Goal: Task Accomplishment & Management: Complete application form

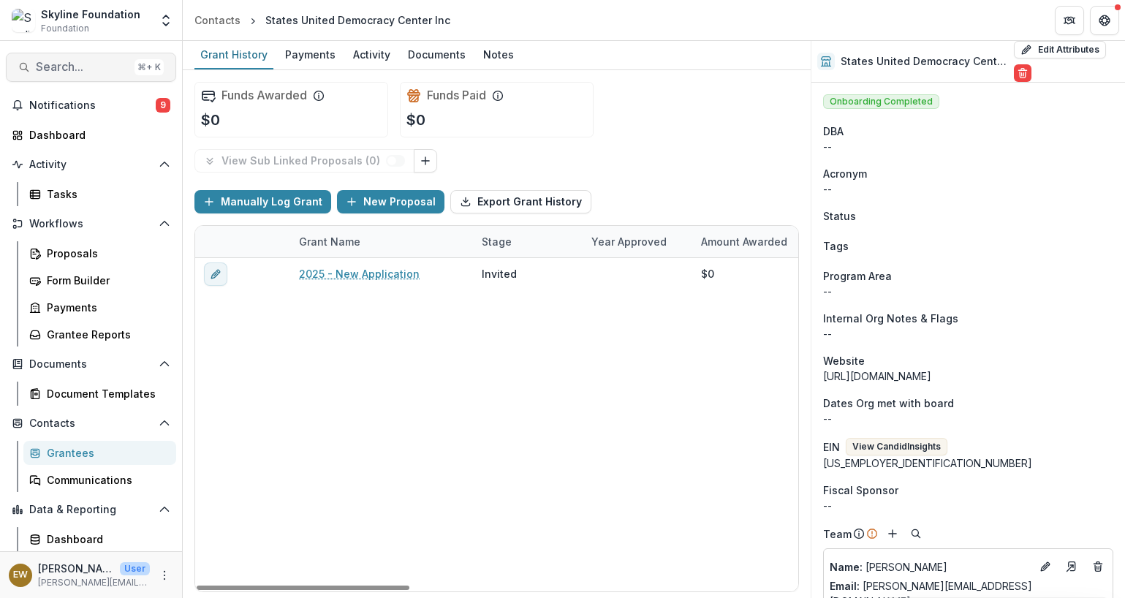
click at [90, 67] on span "Search..." at bounding box center [82, 67] width 93 height 14
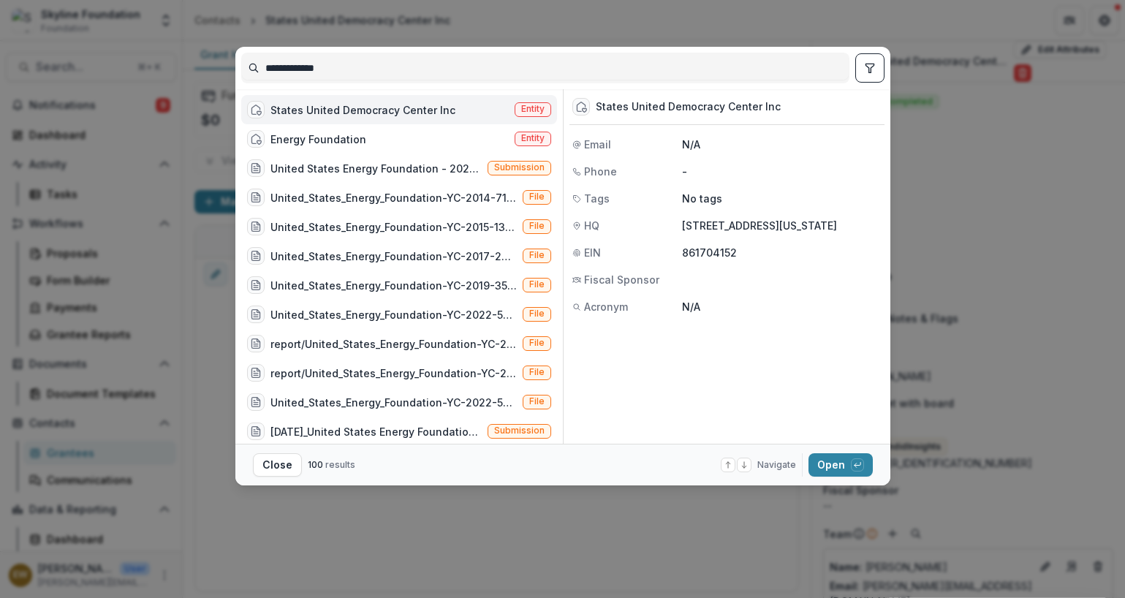
click at [430, 72] on input "**********" at bounding box center [545, 67] width 607 height 23
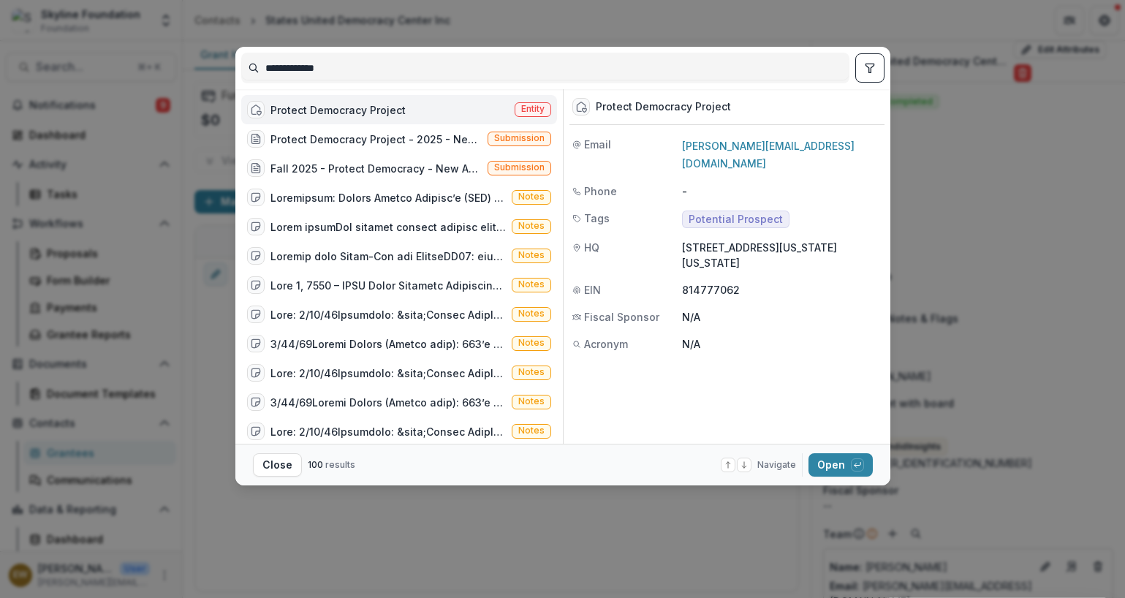
type input "**********"
click at [308, 102] on div "Protect Democracy Project" at bounding box center [338, 109] width 135 height 15
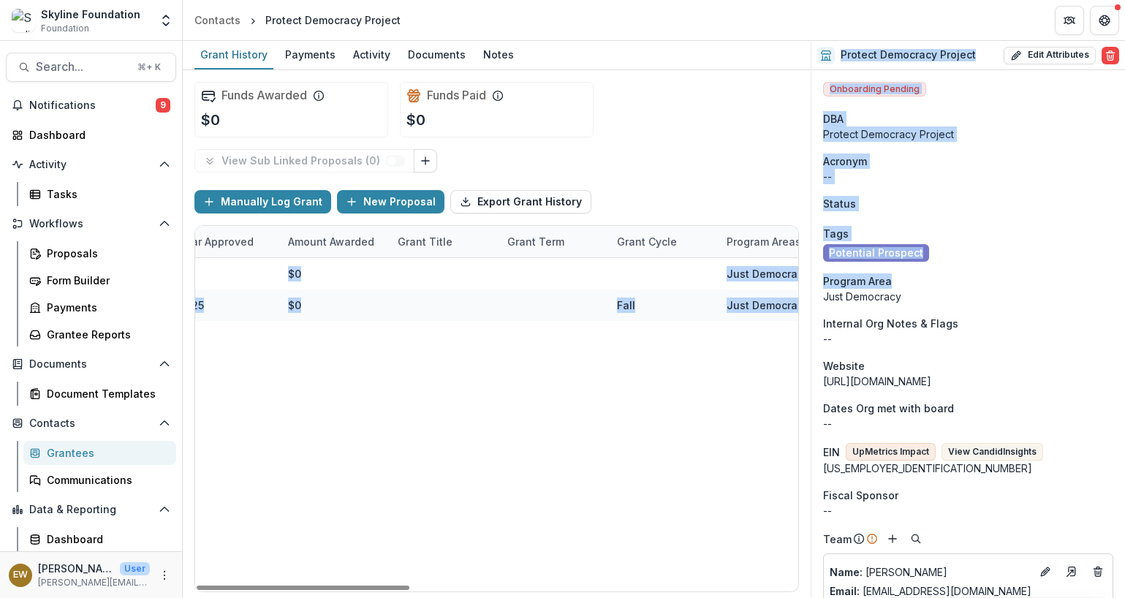
scroll to position [0, 1100]
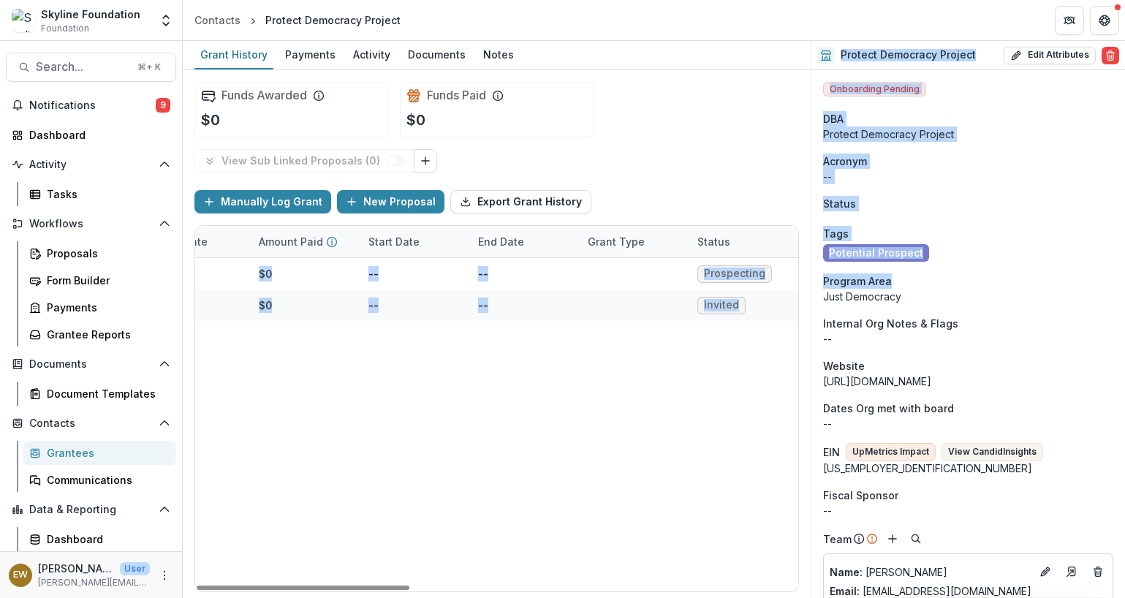
drag, startPoint x: 500, startPoint y: 276, endPoint x: 900, endPoint y: 277, distance: 399.9
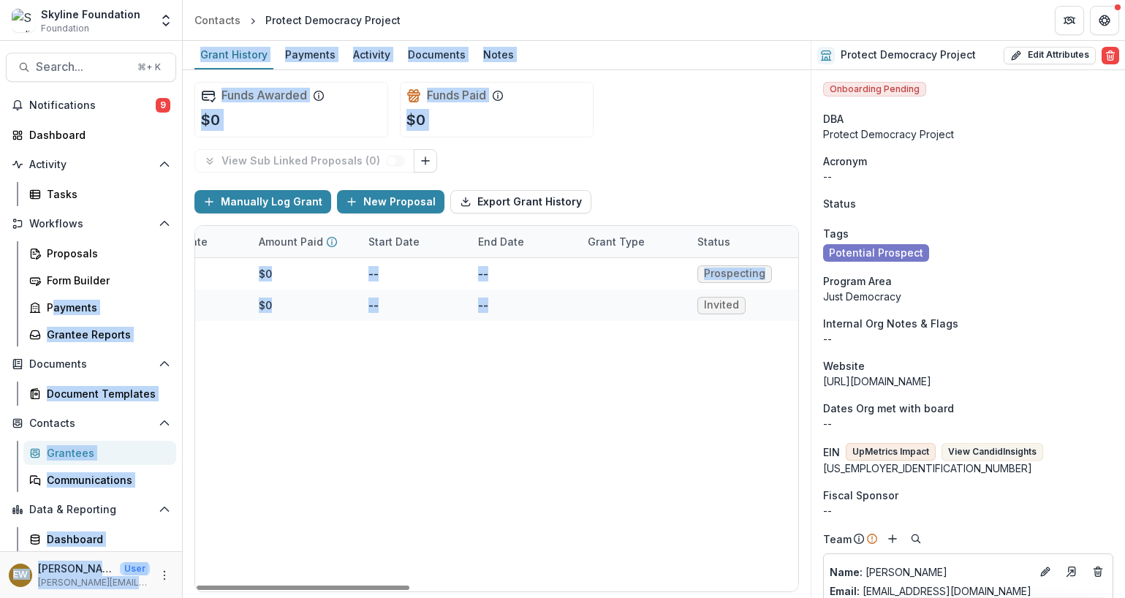
scroll to position [0, 0]
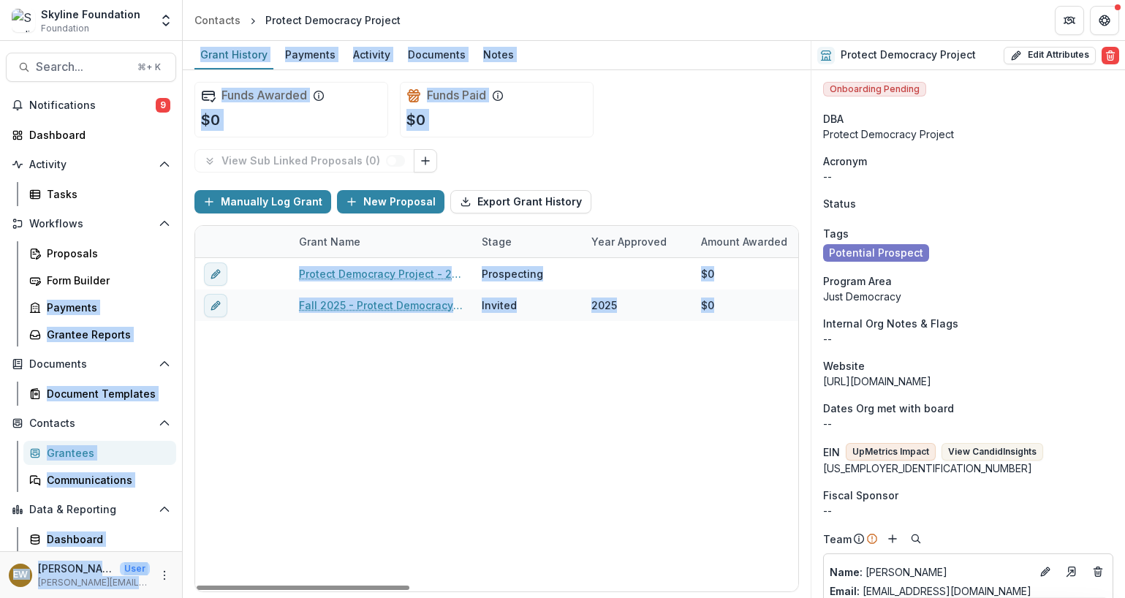
drag, startPoint x: 241, startPoint y: 309, endPoint x: -33, endPoint y: 300, distance: 273.6
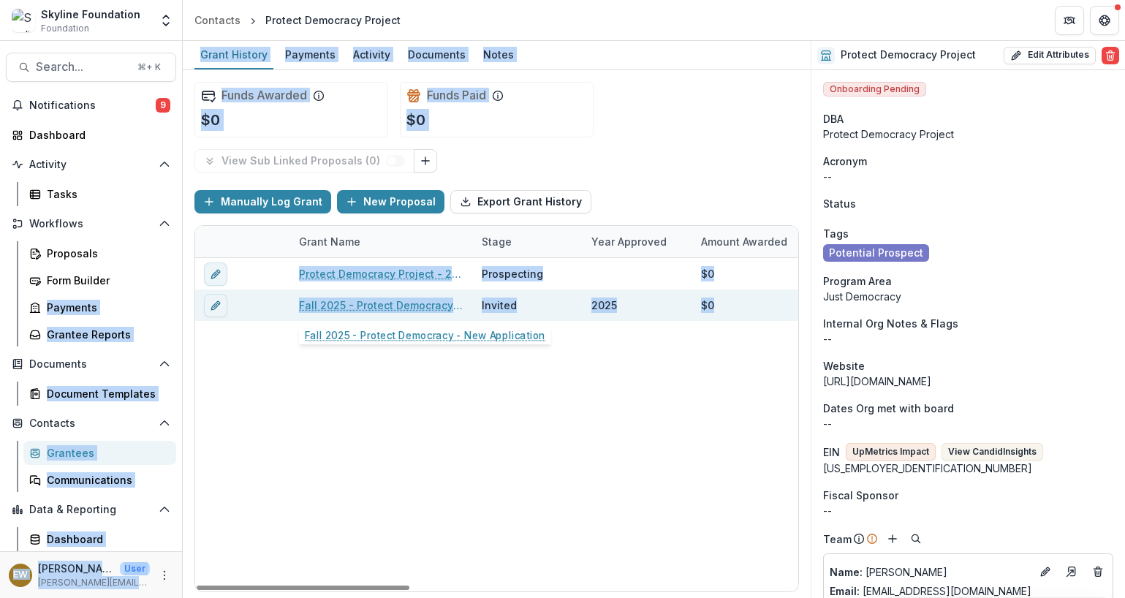
click at [404, 306] on link "Fall 2025 - Protect Democracy - New Application" at bounding box center [381, 305] width 165 height 15
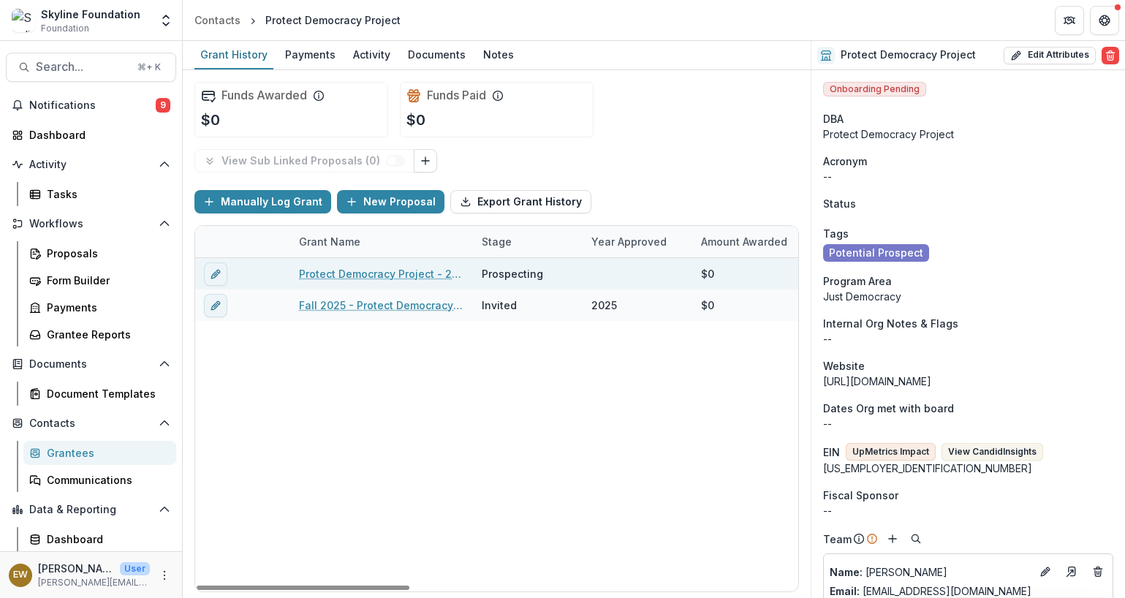
click at [337, 272] on link "Protect Democracy Project - 2025 - New Application" at bounding box center [381, 273] width 165 height 15
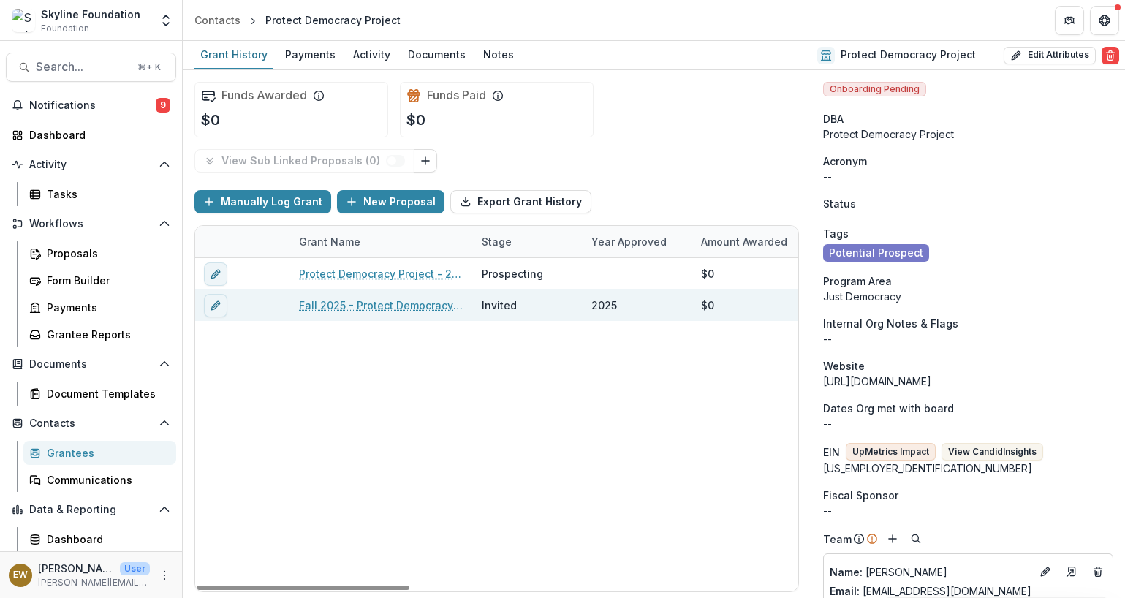
click at [399, 308] on link "Fall 2025 - Protect Democracy - New Application" at bounding box center [381, 305] width 165 height 15
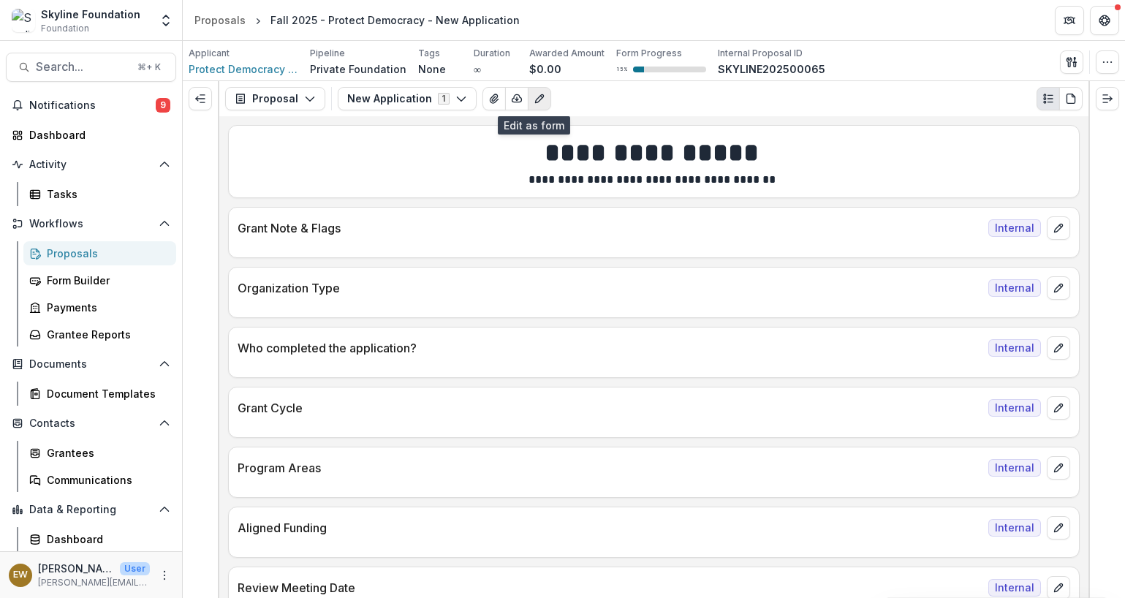
click at [537, 104] on icon "Edit as form" at bounding box center [540, 99] width 12 height 12
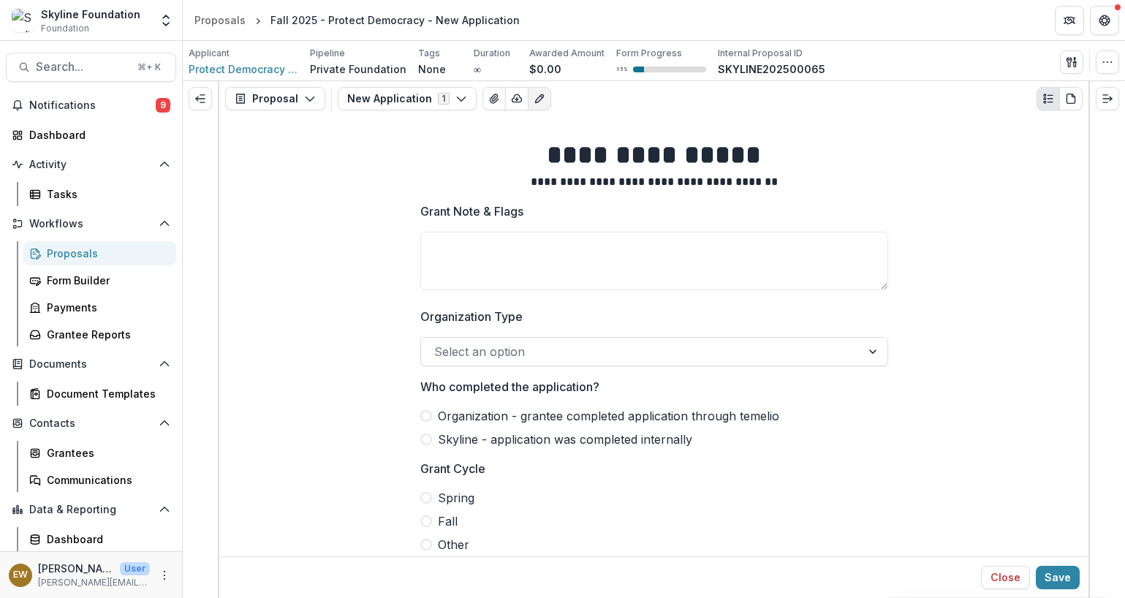
click at [475, 347] on div at bounding box center [641, 351] width 414 height 20
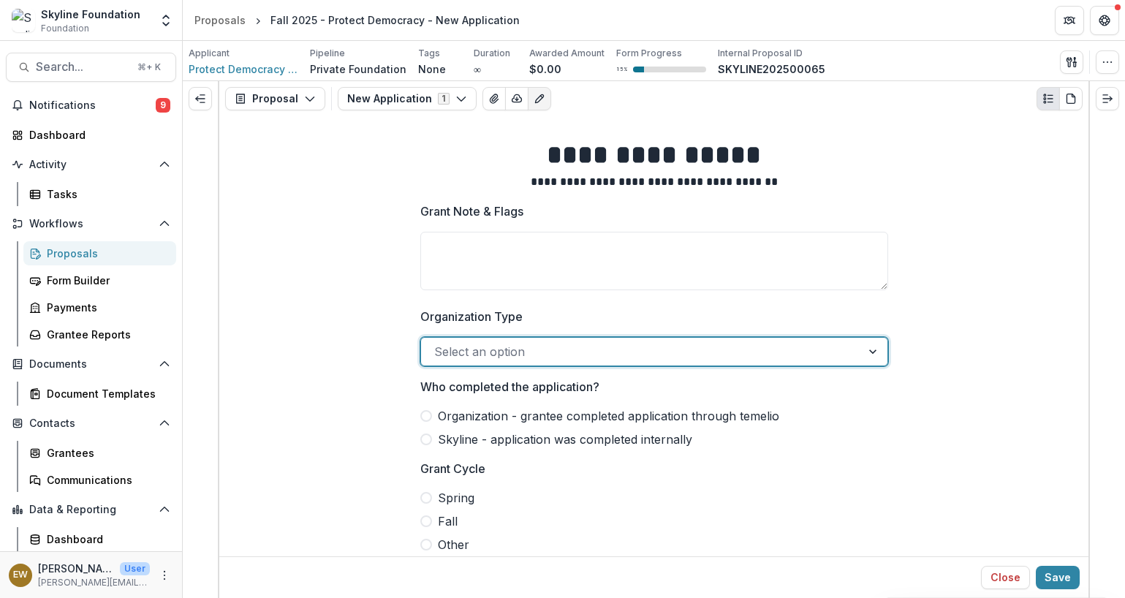
click at [549, 343] on div at bounding box center [626, 351] width 385 height 20
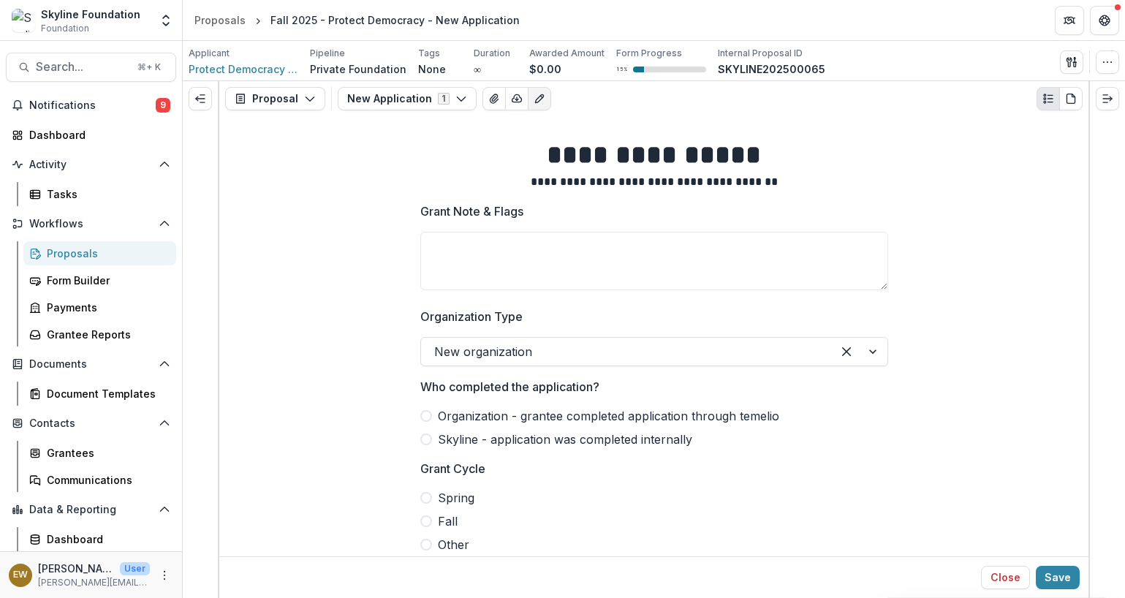
click at [471, 417] on span "Organization - grantee completed application through temelio" at bounding box center [608, 416] width 341 height 18
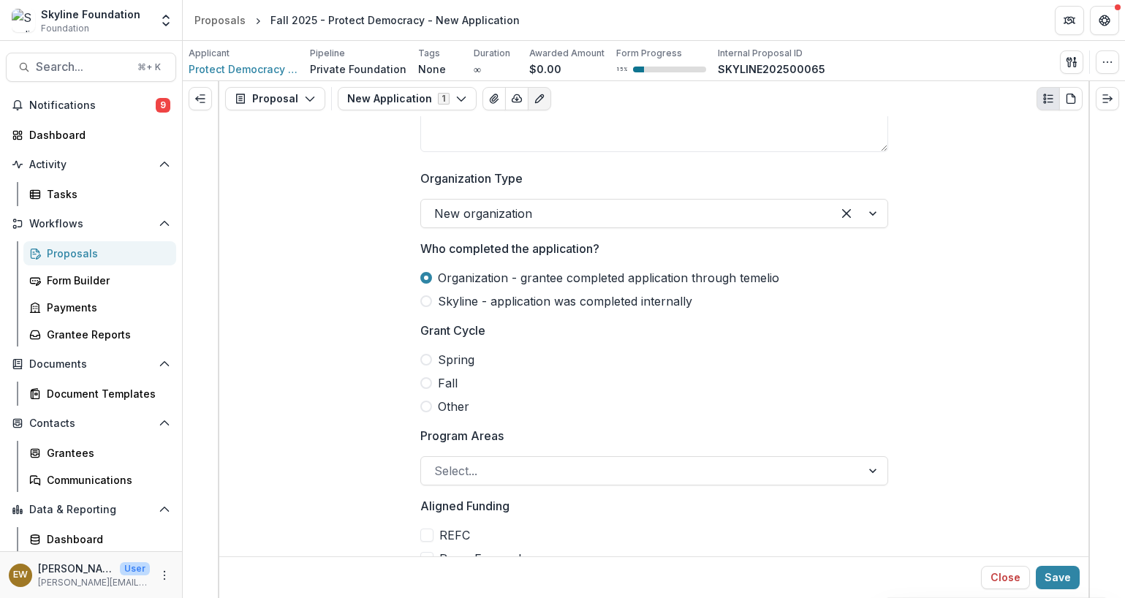
scroll to position [139, 0]
click at [428, 387] on label "Fall" at bounding box center [654, 383] width 468 height 18
click at [504, 452] on div at bounding box center [641, 470] width 414 height 20
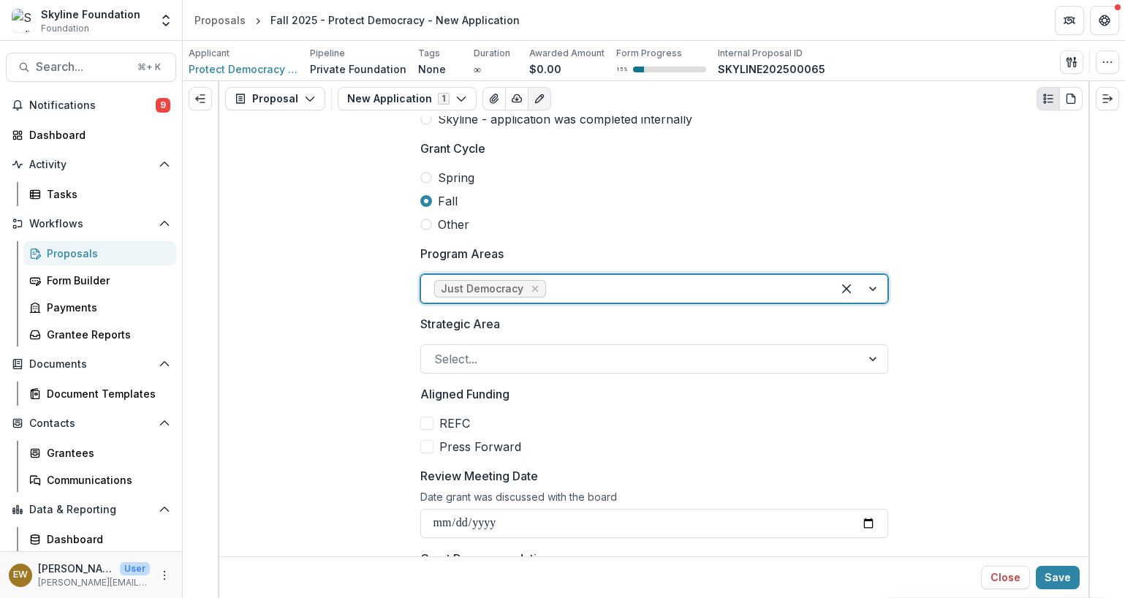
scroll to position [344, 0]
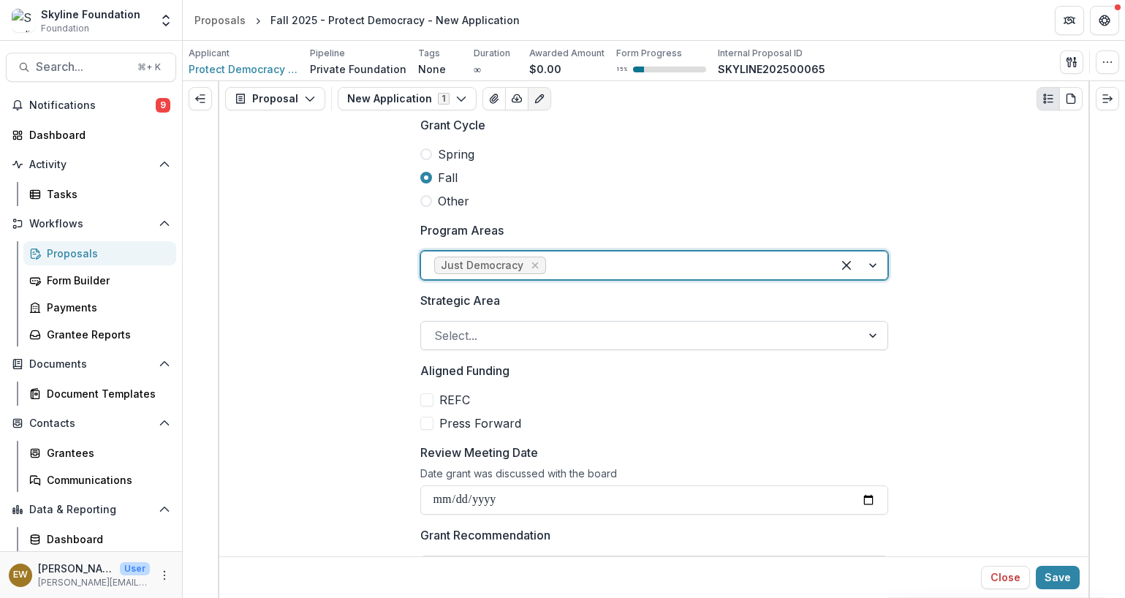
click at [491, 339] on div at bounding box center [641, 335] width 414 height 20
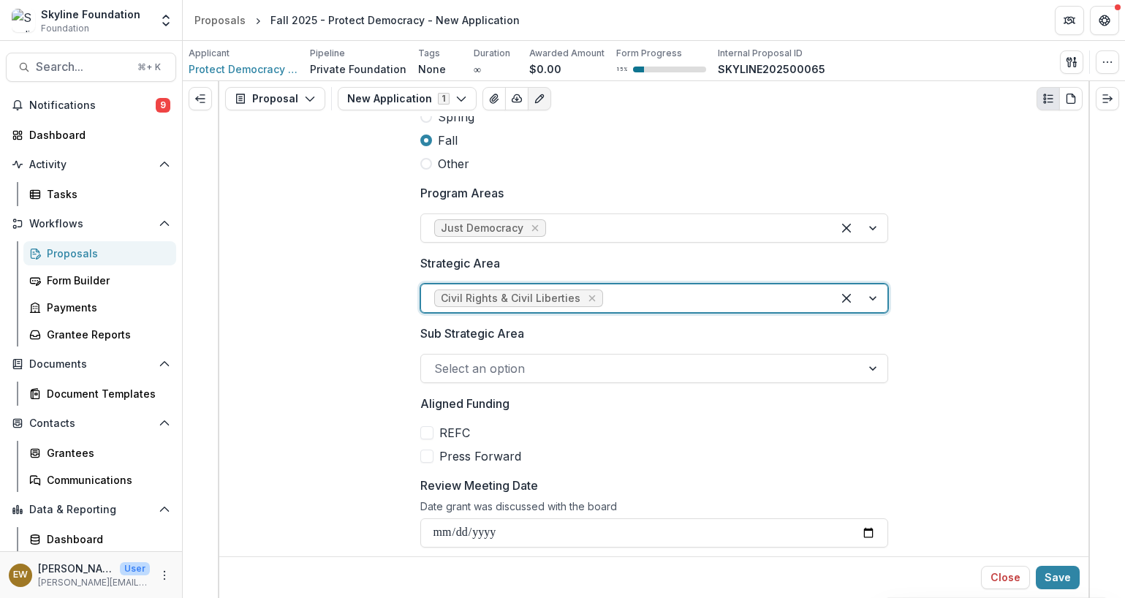
scroll to position [407, 0]
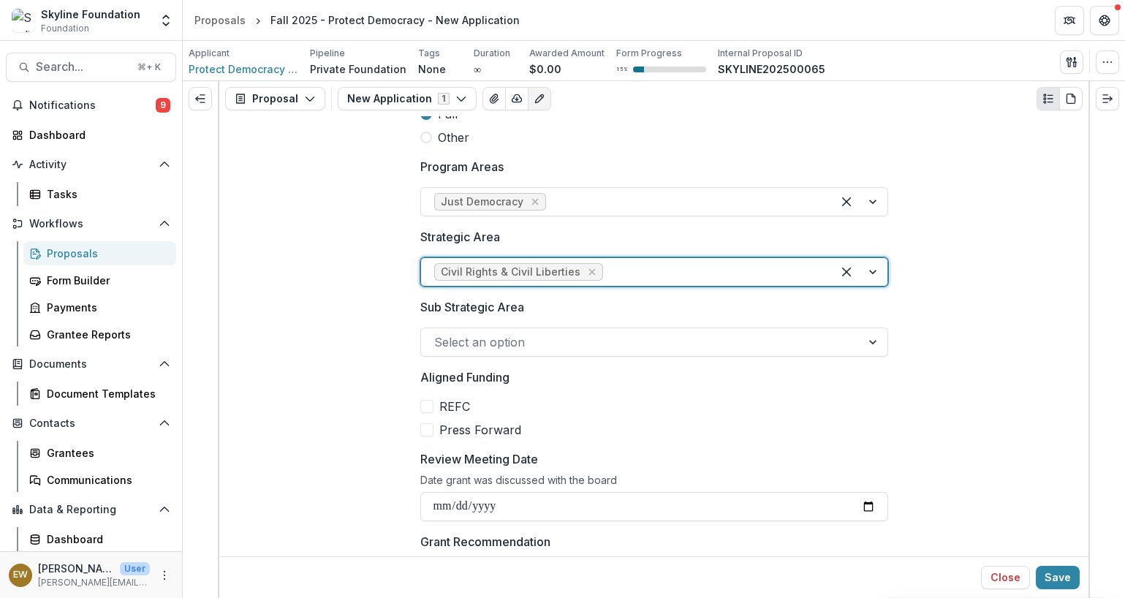
click at [503, 370] on p "Aligned Funding" at bounding box center [464, 377] width 89 height 18
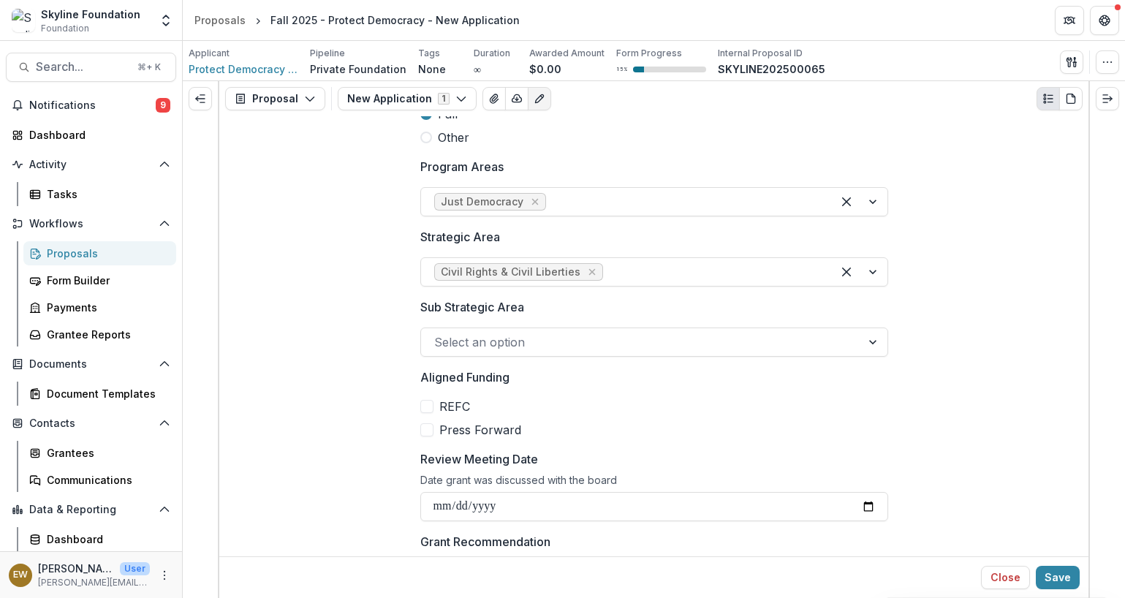
click at [497, 337] on div at bounding box center [641, 342] width 414 height 20
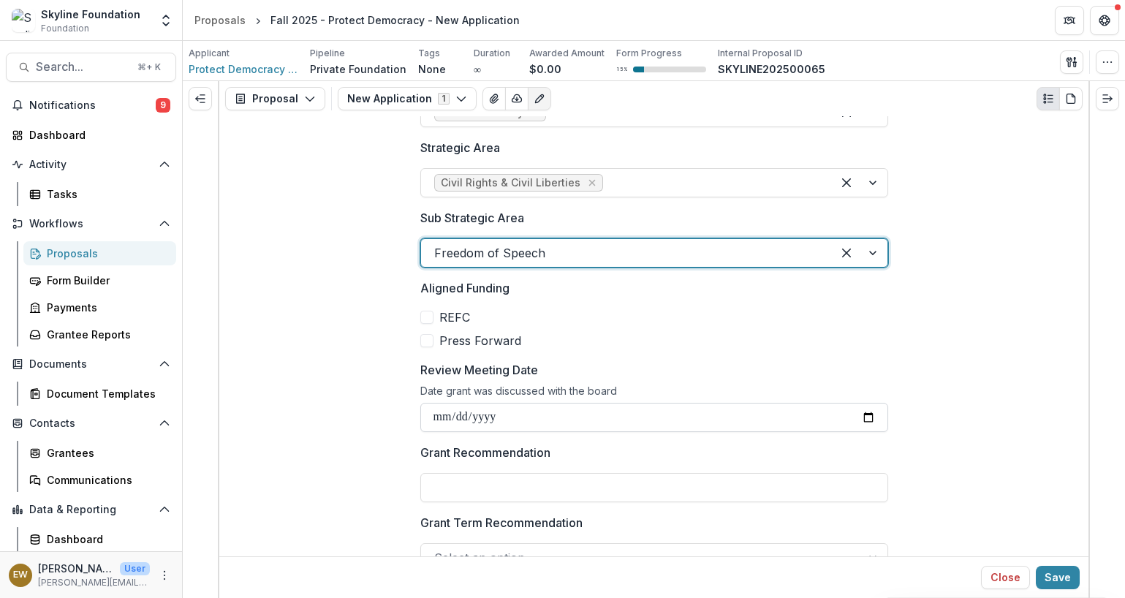
scroll to position [497, 0]
click at [492, 418] on input "Review Meeting Date" at bounding box center [654, 416] width 468 height 29
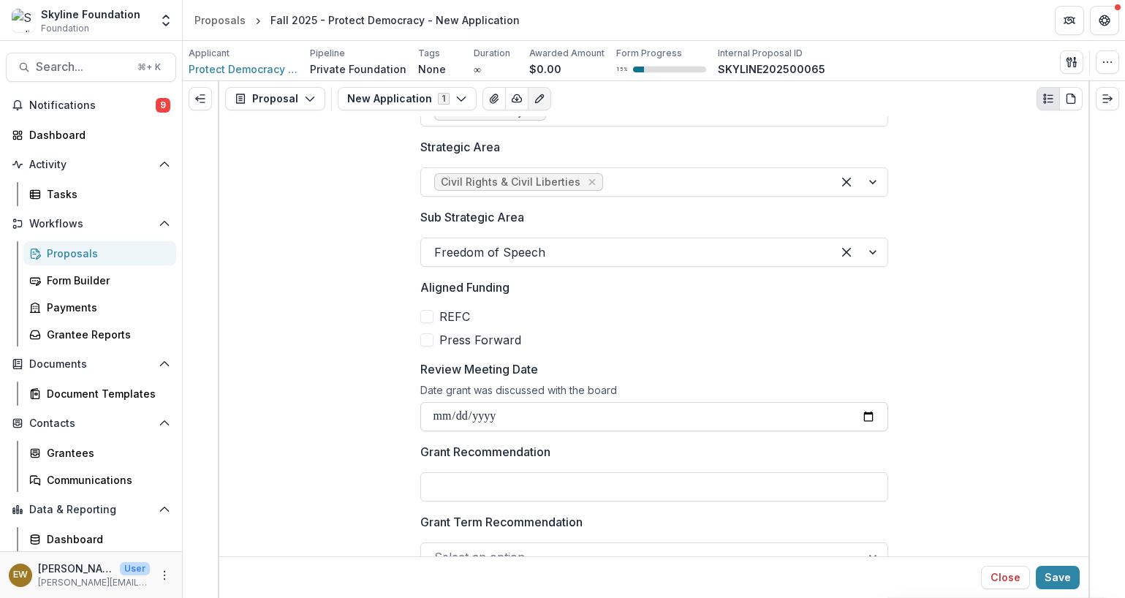
click at [821, 412] on input "Review Meeting Date" at bounding box center [654, 416] width 468 height 29
type input "**********"
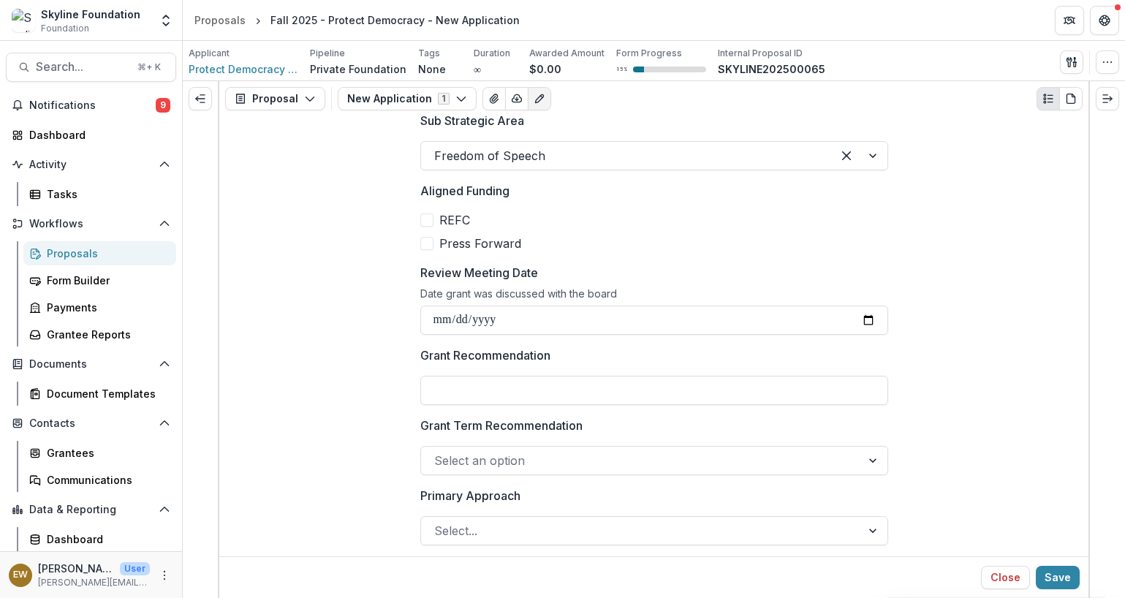
scroll to position [612, 0]
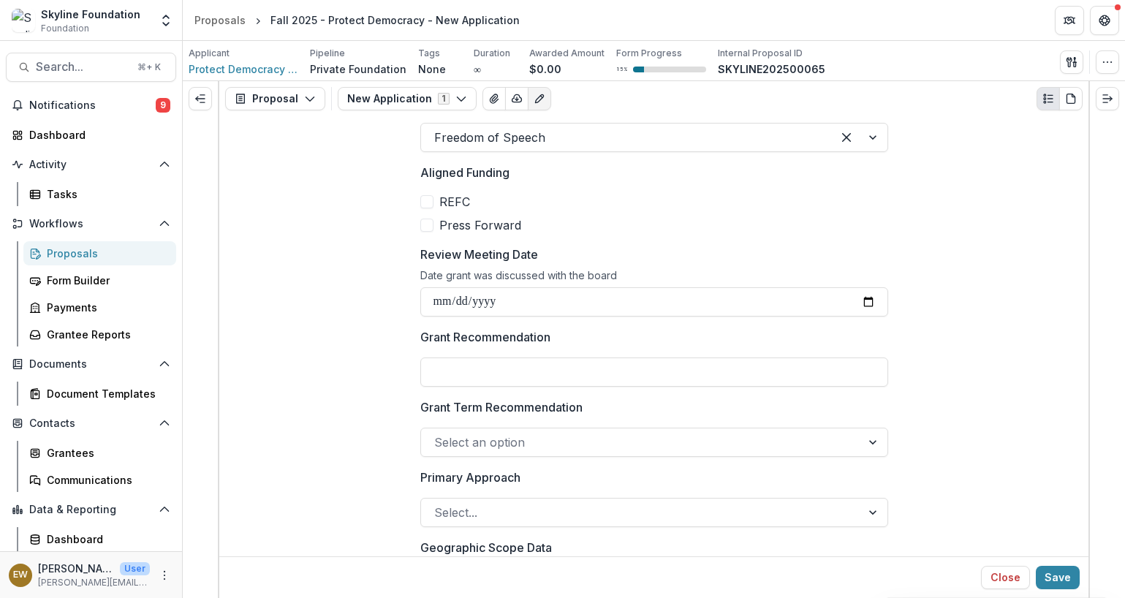
click at [500, 354] on div at bounding box center [654, 355] width 468 height 6
click at [530, 371] on input "Grant Recommendation" at bounding box center [654, 372] width 468 height 29
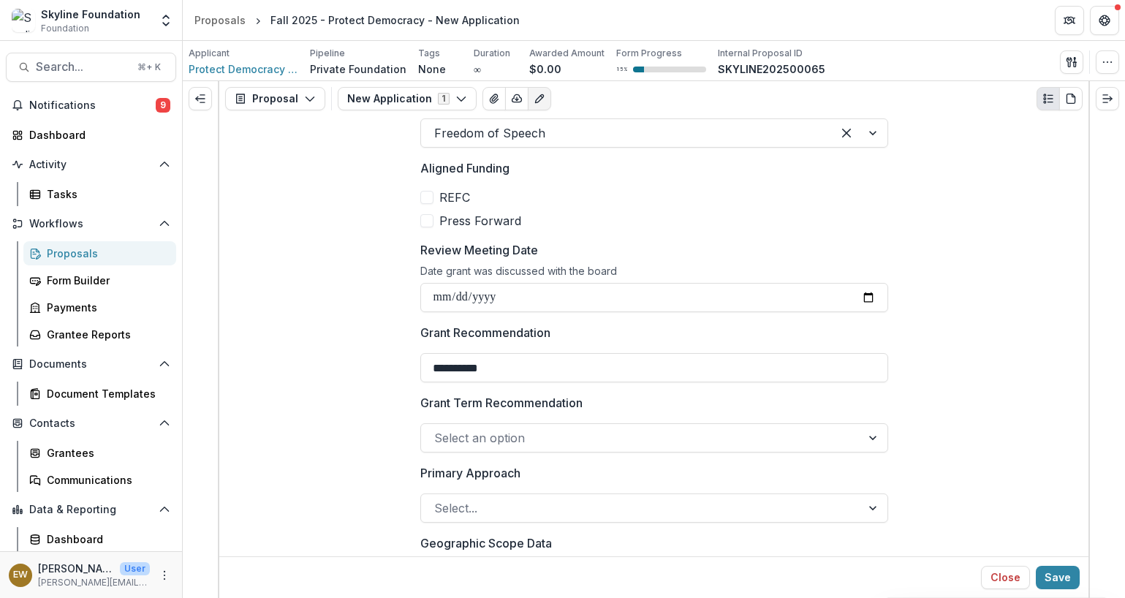
scroll to position [630, 0]
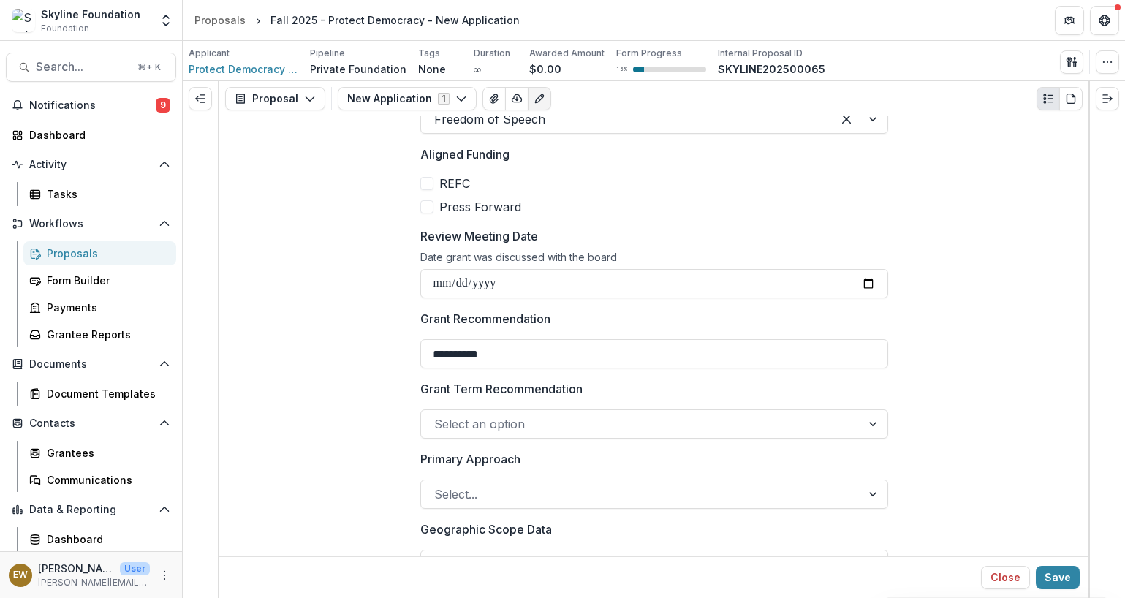
type input "**********"
click at [589, 409] on div at bounding box center [654, 407] width 468 height 6
click at [504, 411] on div "Select an option" at bounding box center [654, 423] width 468 height 29
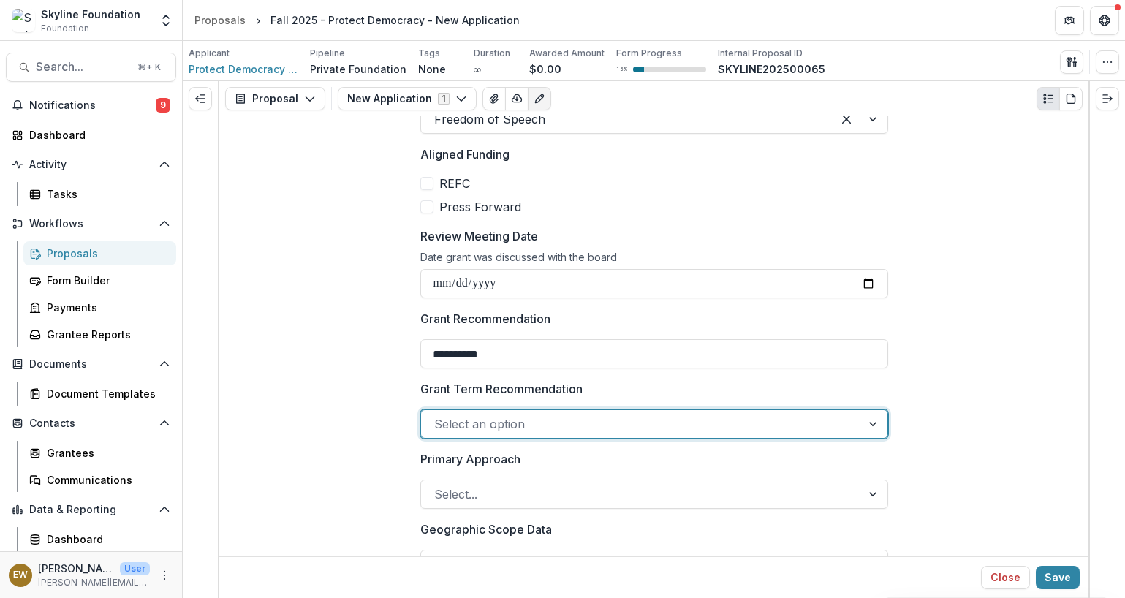
scroll to position [654, 0]
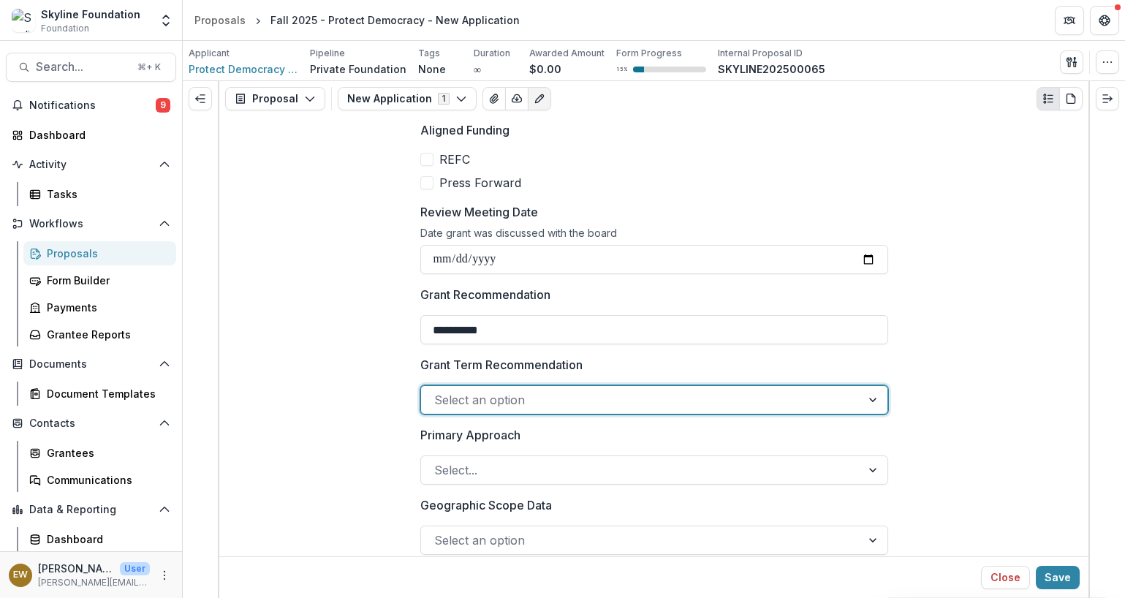
click at [502, 410] on div at bounding box center [641, 400] width 414 height 20
click at [821, 364] on label "Grant Term Recommendation" at bounding box center [649, 365] width 459 height 18
click at [438, 391] on input "Grant Term Recommendation" at bounding box center [436, 400] width 4 height 18
click at [821, 393] on div at bounding box center [874, 400] width 26 height 28
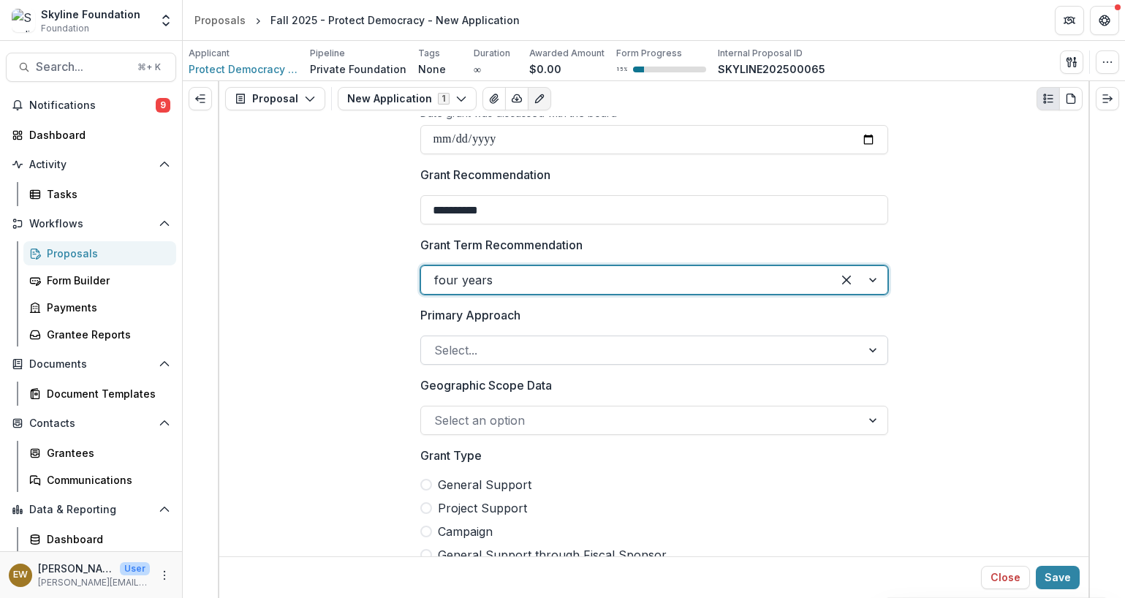
scroll to position [778, 0]
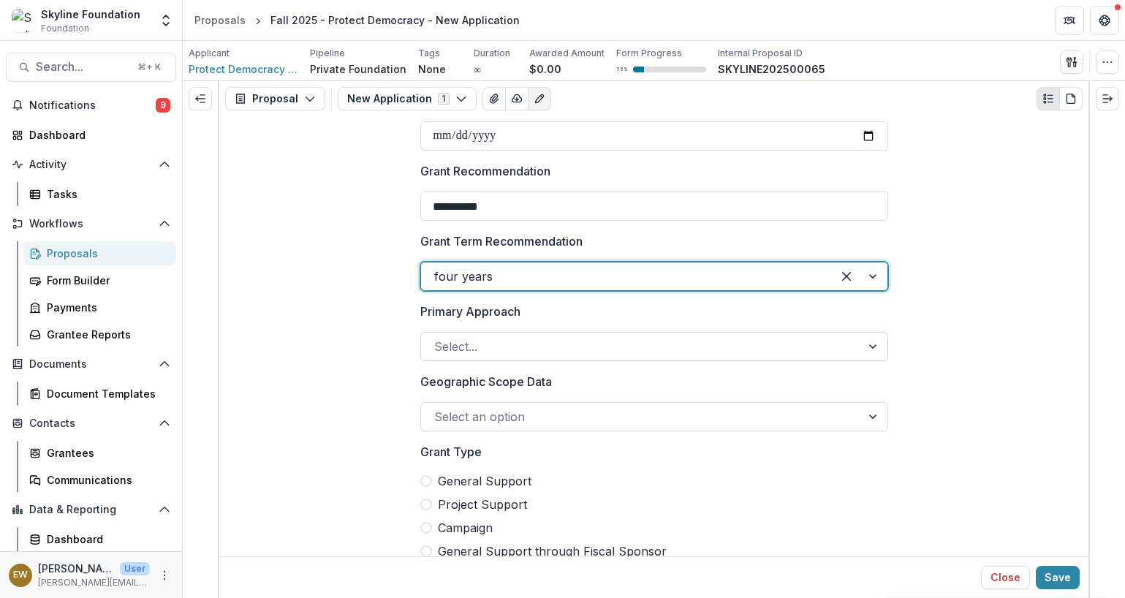
click at [771, 336] on div at bounding box center [641, 346] width 414 height 20
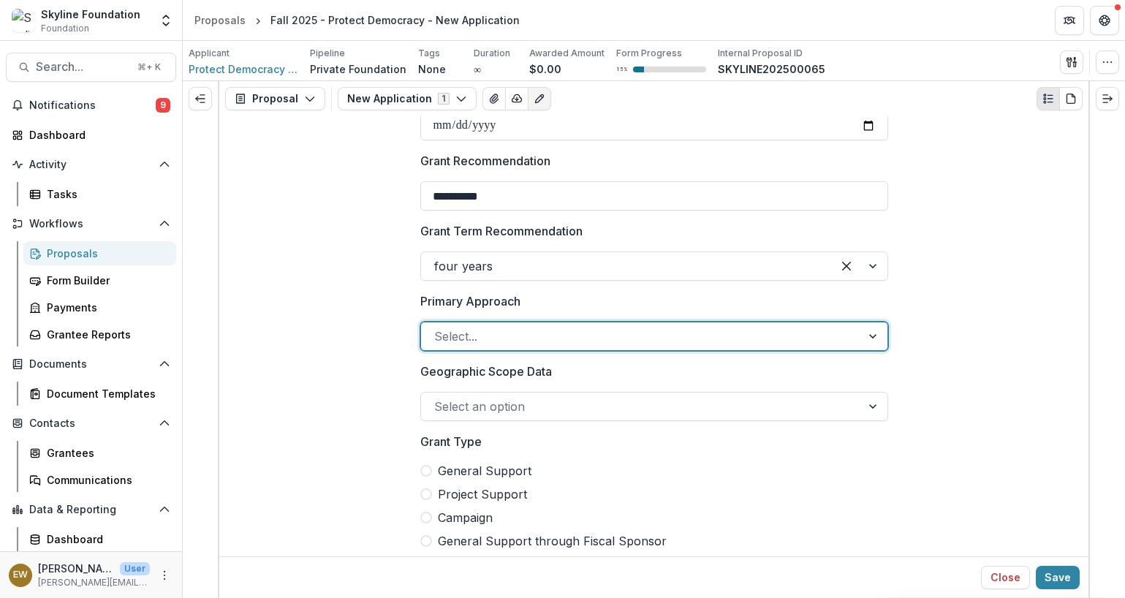
scroll to position [785, 0]
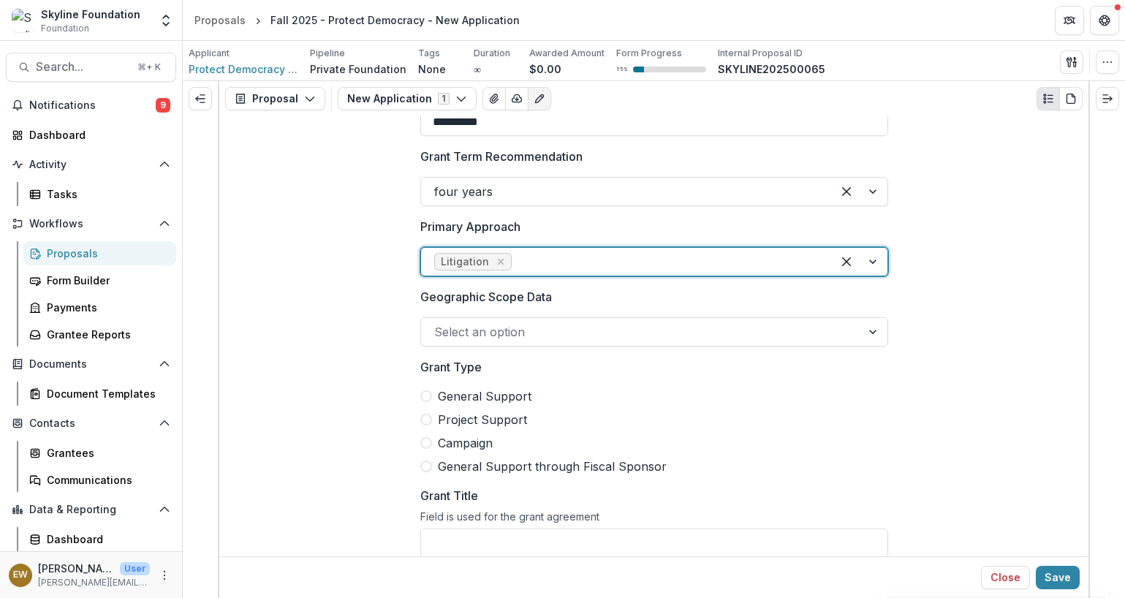
scroll to position [893, 0]
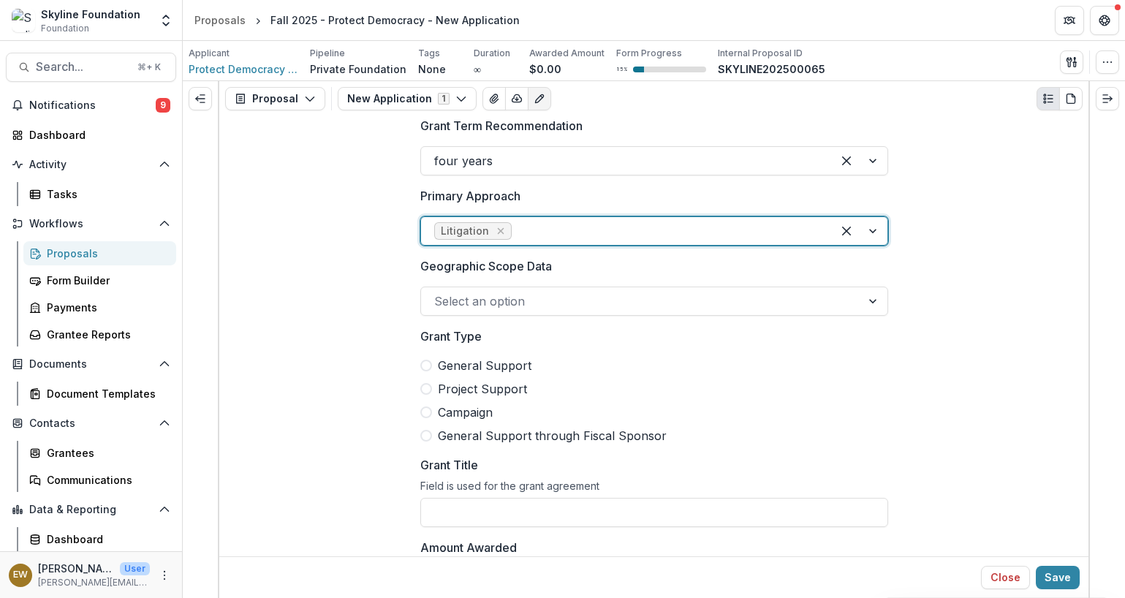
click at [585, 298] on div at bounding box center [641, 301] width 414 height 20
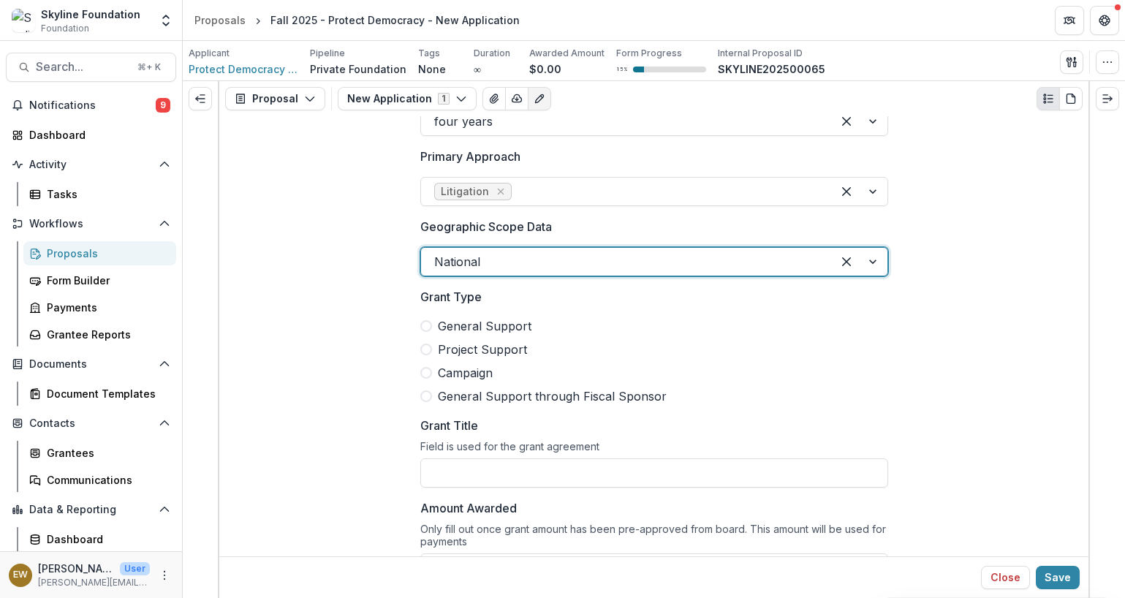
scroll to position [981, 0]
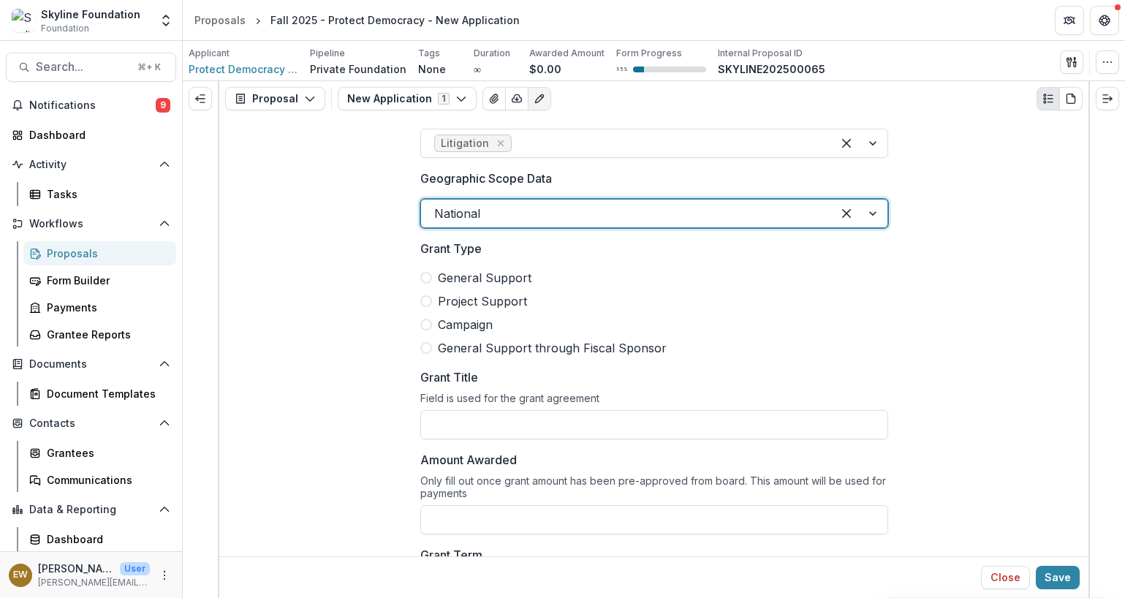
click at [502, 280] on span "General Support" at bounding box center [485, 278] width 94 height 18
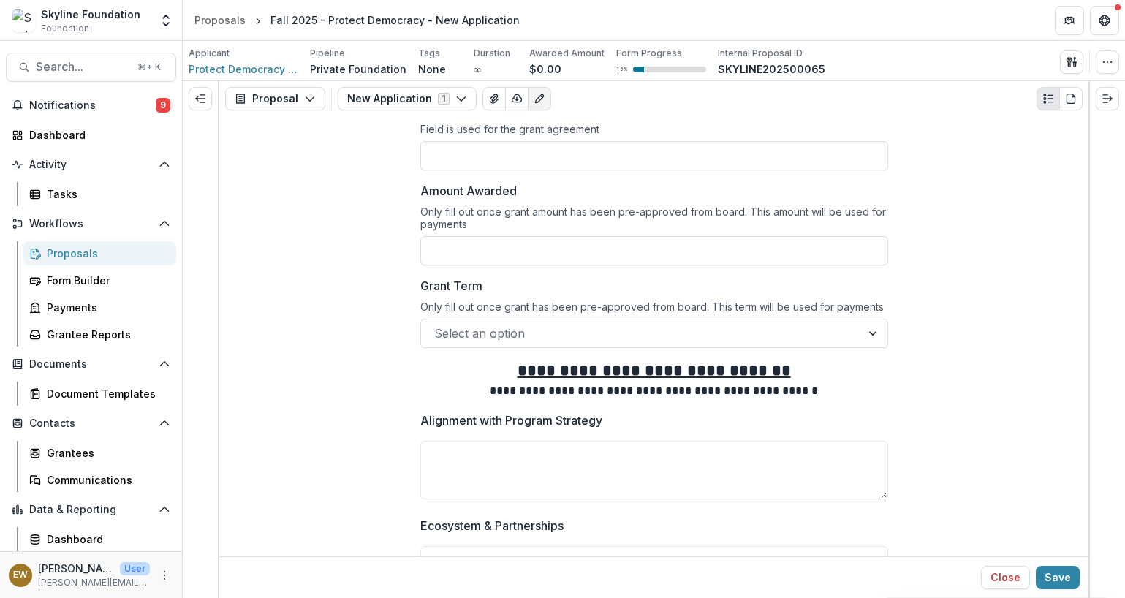
scroll to position [1540, 0]
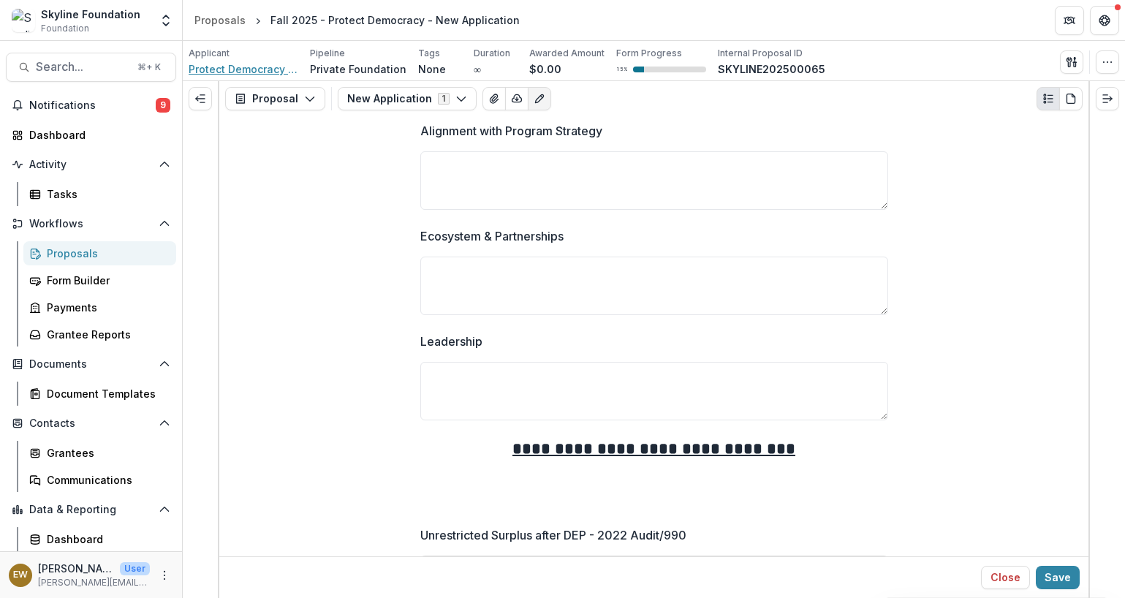
click at [275, 74] on span "Protect Democracy Project" at bounding box center [244, 68] width 110 height 15
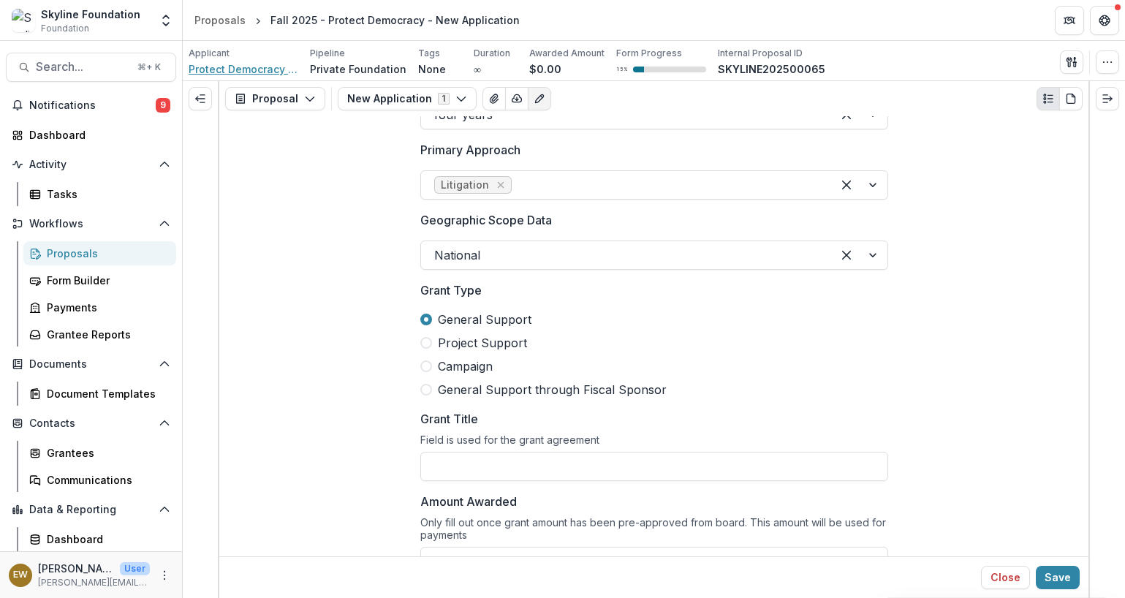
scroll to position [1185, 0]
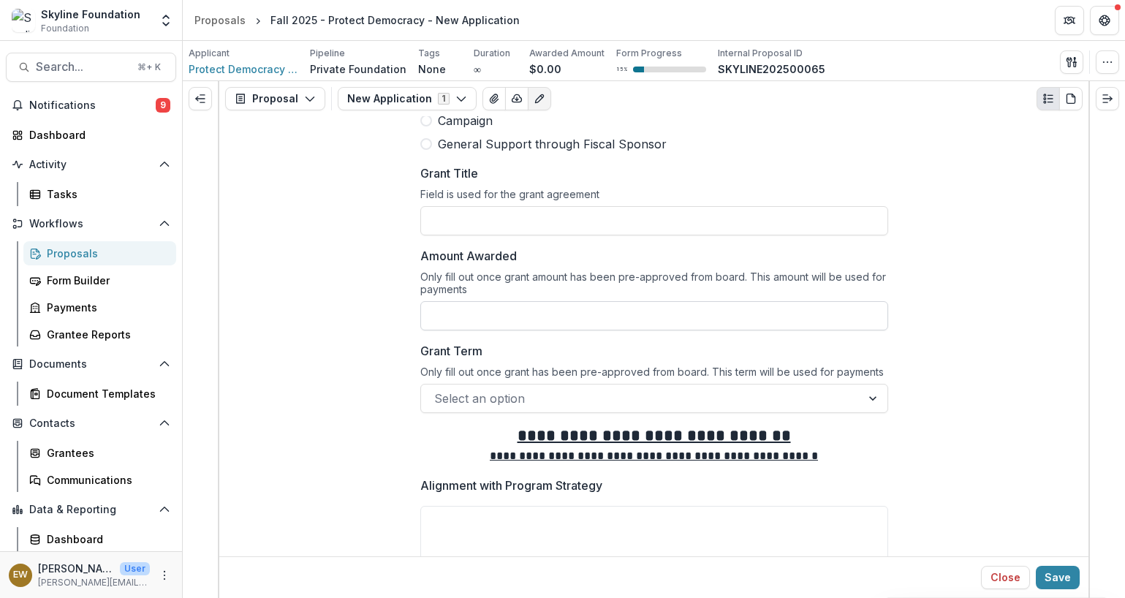
click at [510, 324] on input "Amount Awarded" at bounding box center [654, 315] width 468 height 29
type input "**"
click at [521, 229] on input "Grant Title" at bounding box center [654, 220] width 468 height 29
type input "**********"
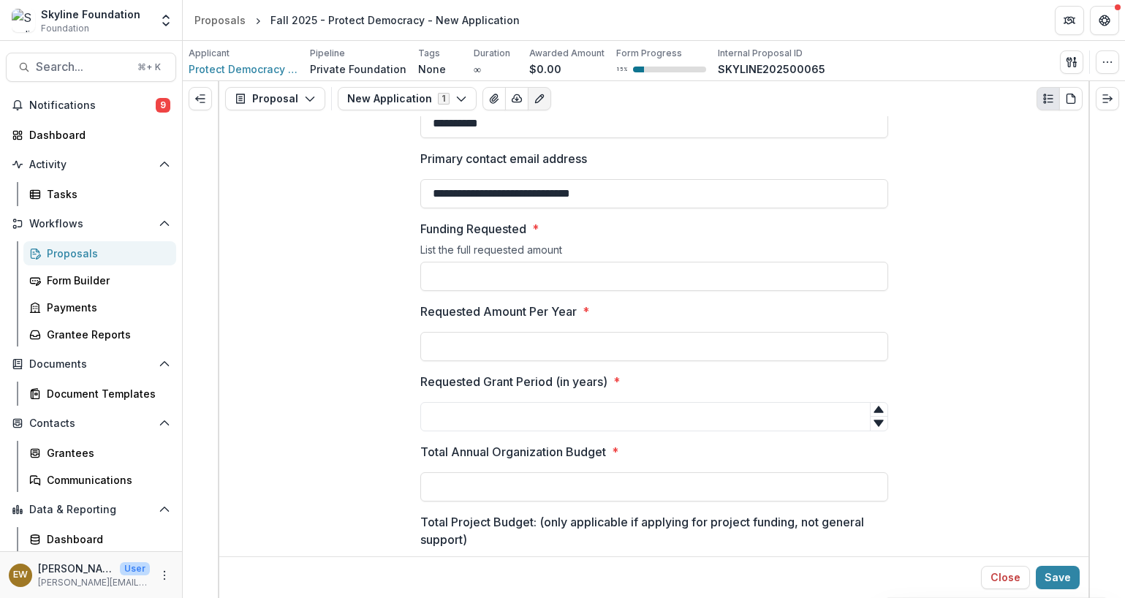
scroll to position [3088, 0]
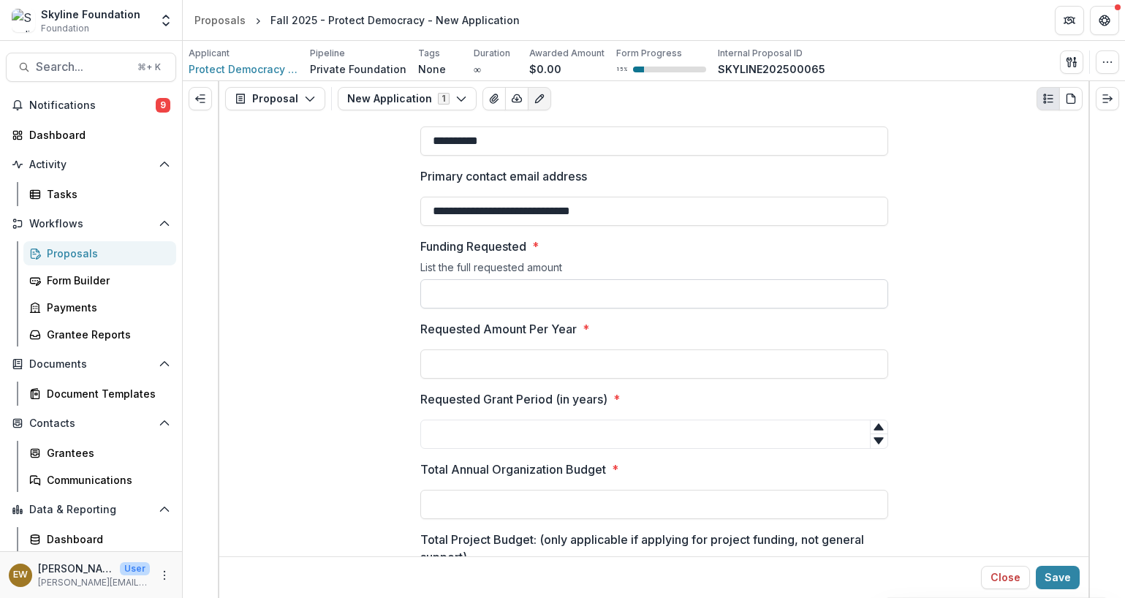
click at [450, 290] on input "Funding Requested *" at bounding box center [654, 293] width 468 height 29
type input "**********"
click at [512, 377] on input "Requested Amount Per Year *" at bounding box center [654, 363] width 468 height 29
type input "********"
click at [537, 441] on input "Requested Grant Period (in years) *" at bounding box center [654, 434] width 468 height 29
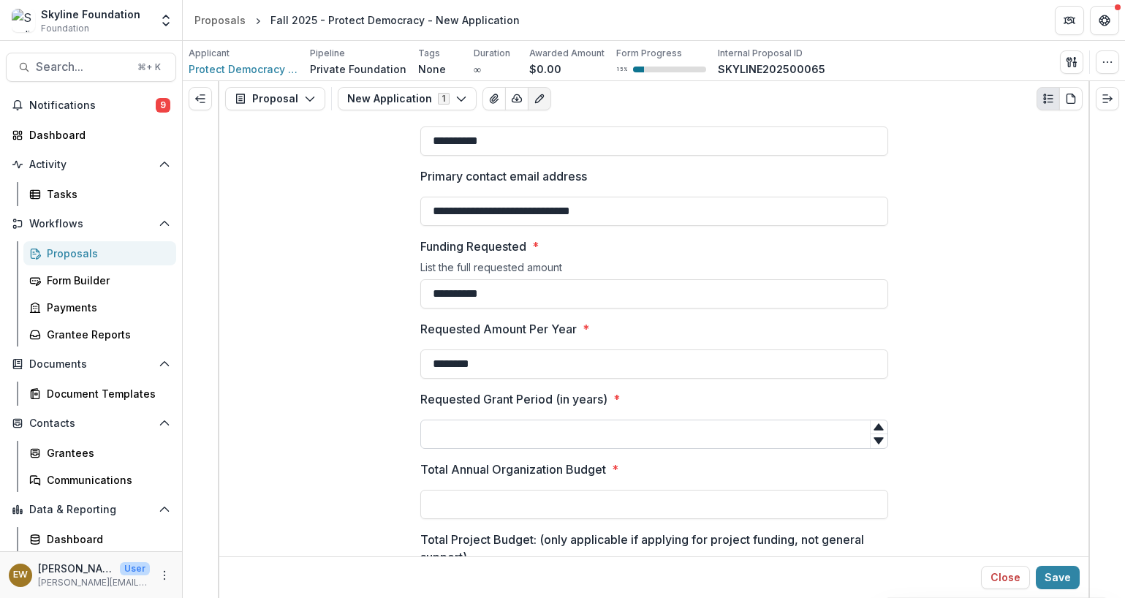
type input "*"
click at [821, 431] on icon at bounding box center [879, 427] width 10 height 7
type input "*"
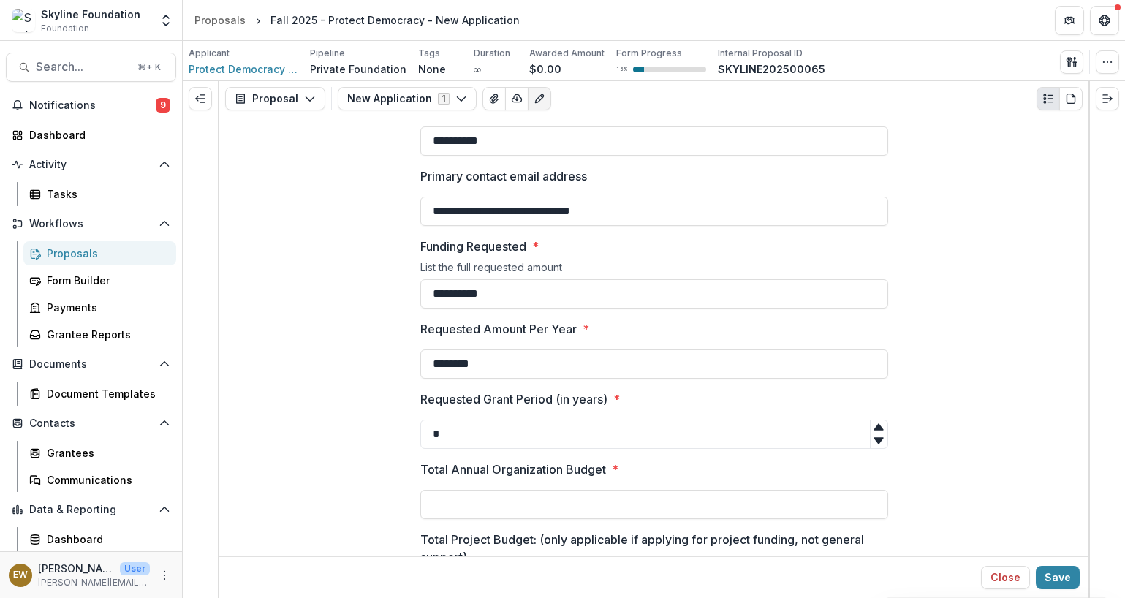
click at [821, 431] on icon at bounding box center [879, 427] width 10 height 7
click at [461, 452] on input "Total Annual Organization Budget *" at bounding box center [654, 504] width 468 height 29
click at [488, 452] on input "**" at bounding box center [654, 504] width 468 height 29
paste input "**********"
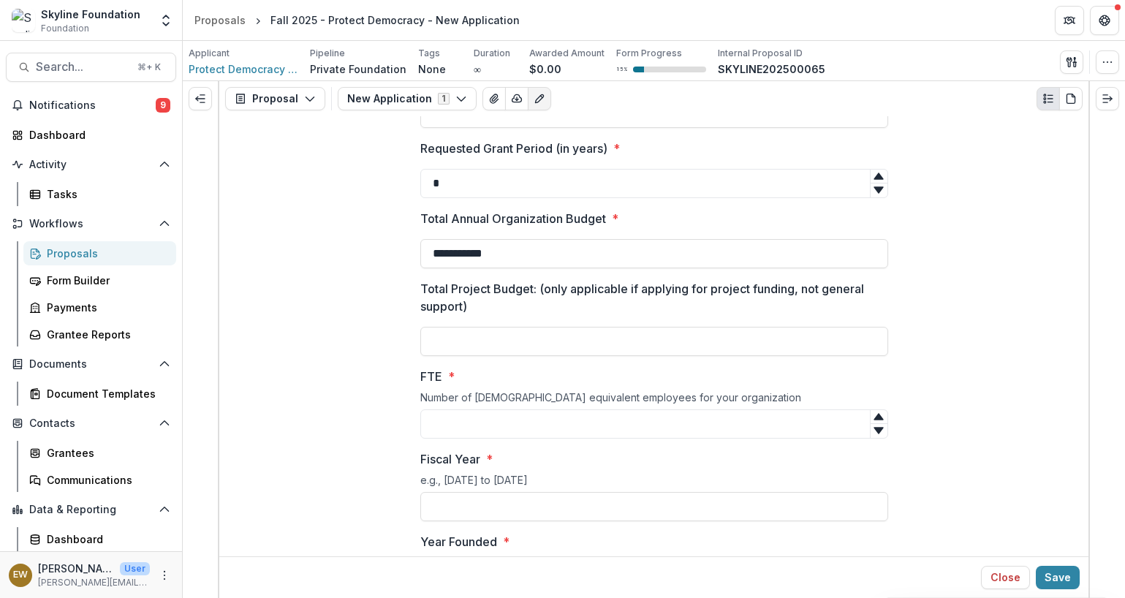
scroll to position [3338, 0]
type input "**********"
click at [515, 295] on p "Total Project Budget: (only applicable if applying for project funding, not gen…" at bounding box center [649, 298] width 459 height 35
click at [515, 328] on input "Total Project Budget: (only applicable if applying for project funding, not gen…" at bounding box center [654, 342] width 468 height 29
type input "**"
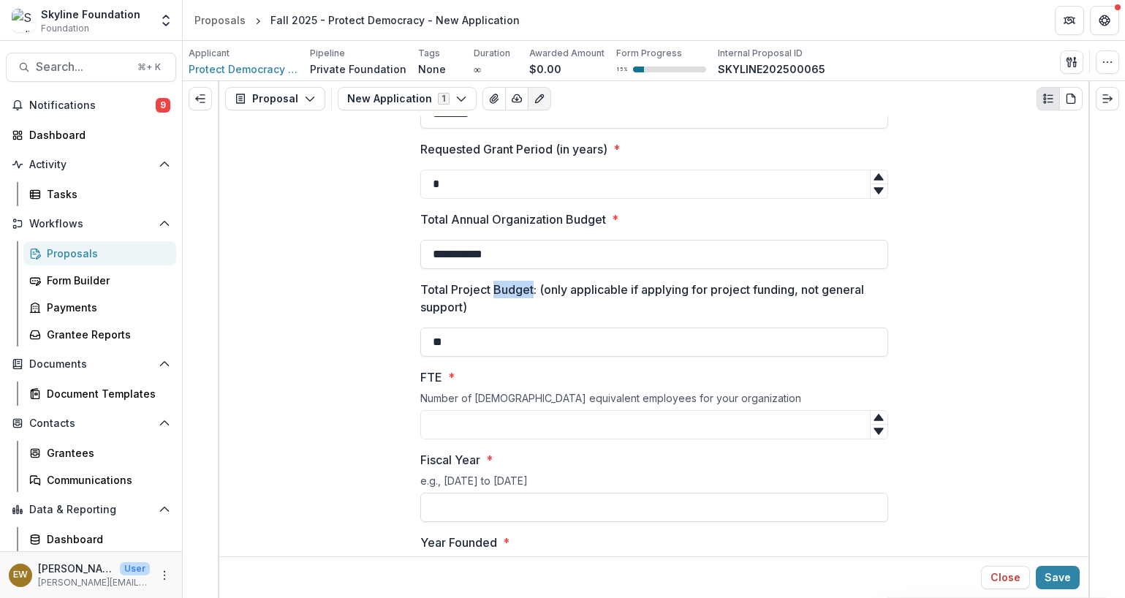
click at [515, 295] on p "Total Project Budget: (only applicable if applying for project funding, not gen…" at bounding box center [649, 298] width 459 height 35
click at [515, 328] on input "**" at bounding box center [654, 342] width 468 height 29
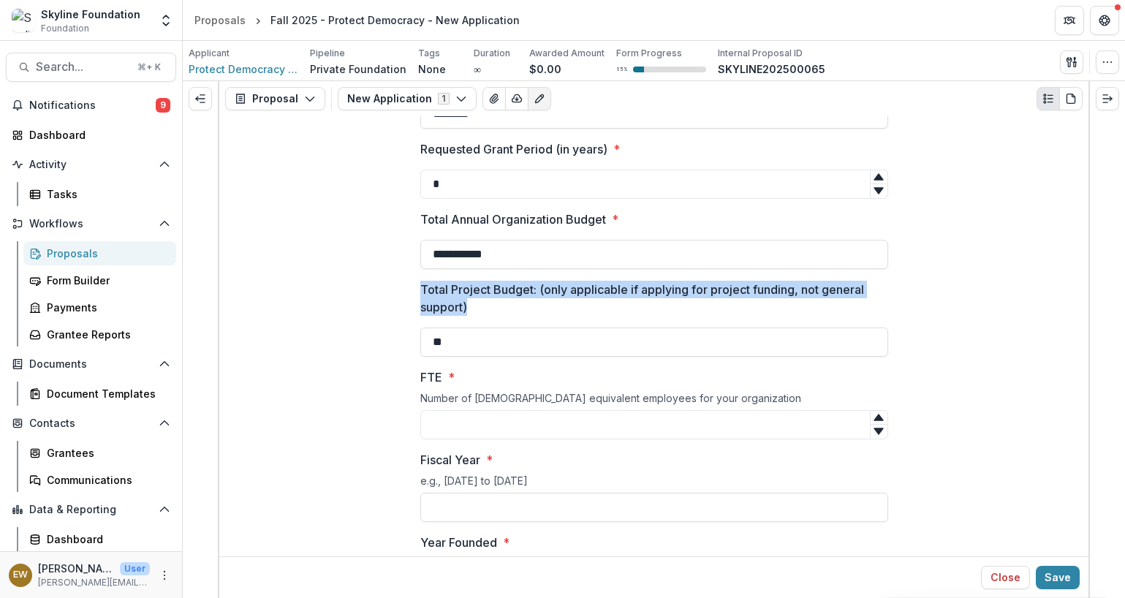
click at [515, 295] on p "Total Project Budget: (only applicable if applying for project funding, not gen…" at bounding box center [649, 298] width 459 height 35
click at [515, 328] on input "**" at bounding box center [654, 342] width 468 height 29
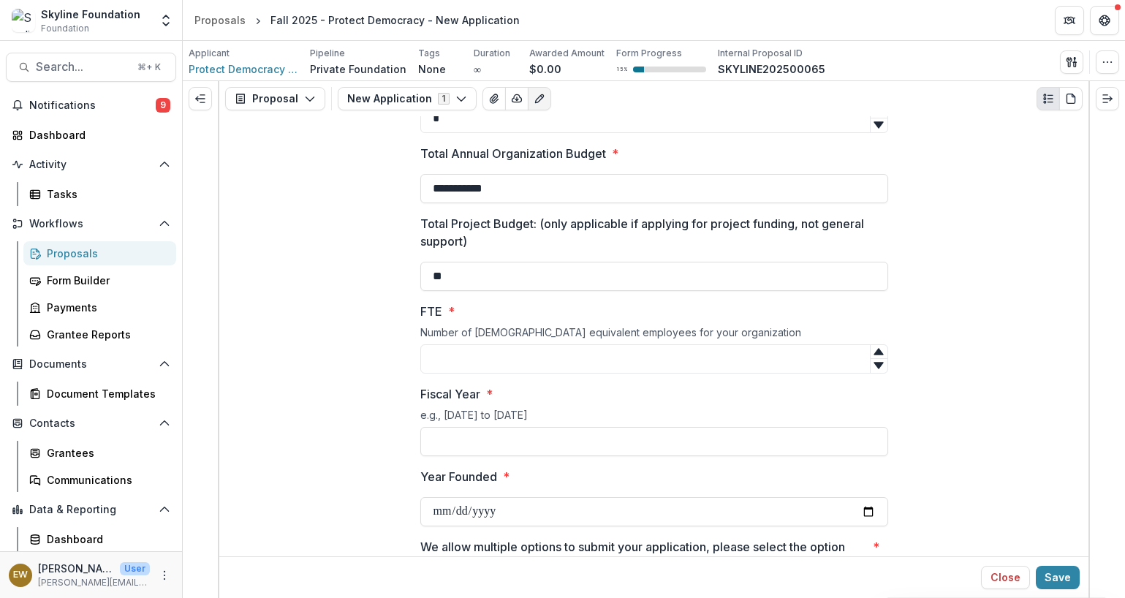
scroll to position [3429, 0]
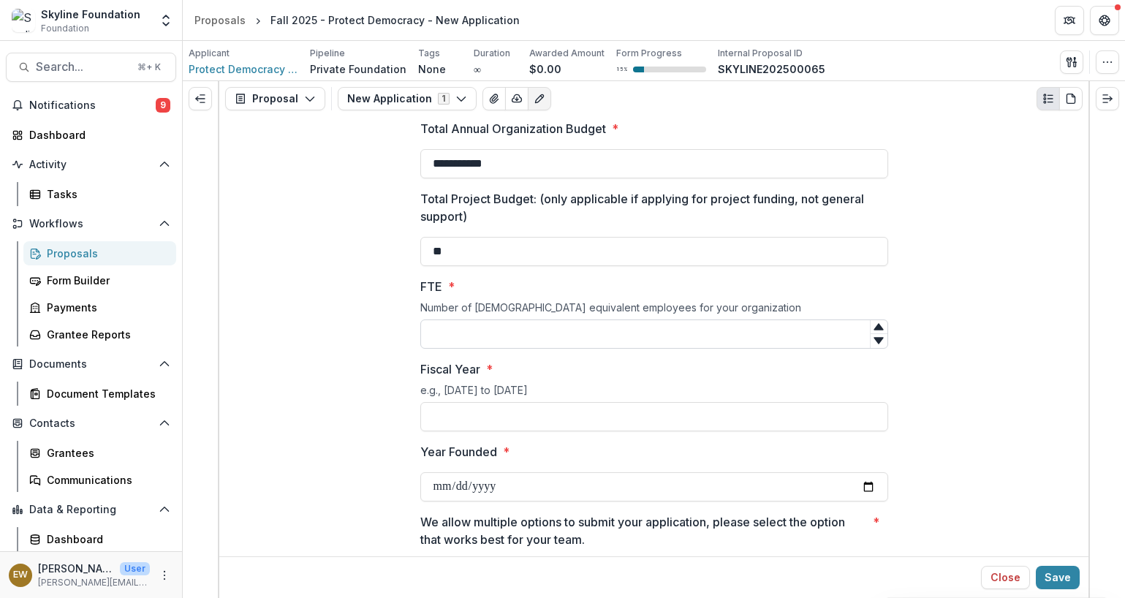
click at [510, 335] on input "FTE *" at bounding box center [654, 333] width 468 height 29
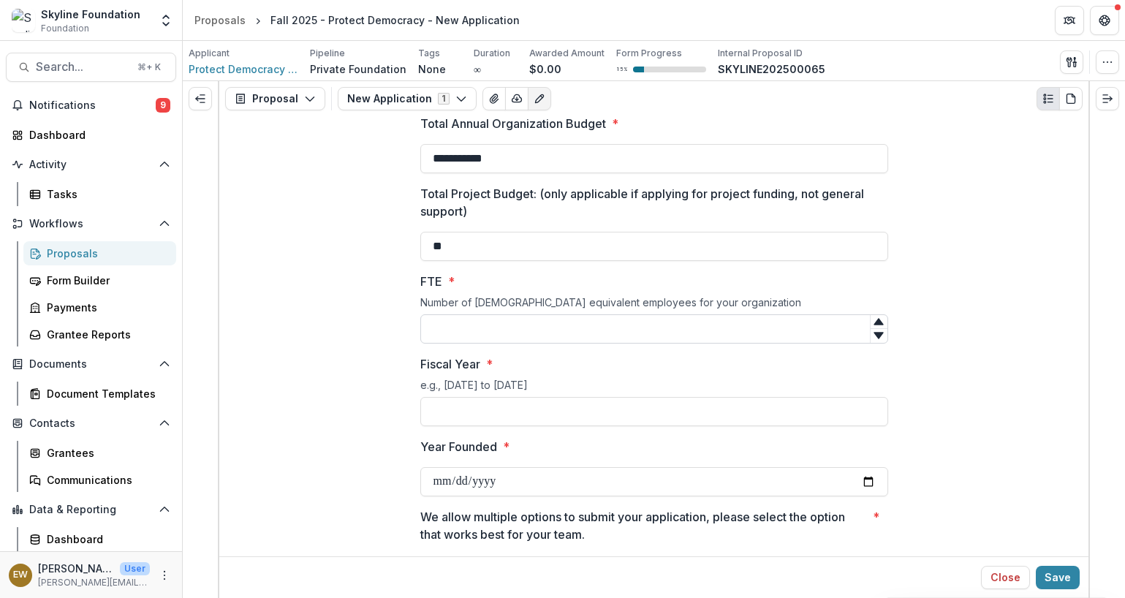
scroll to position [3435, 0]
click at [459, 336] on input "FTE *" at bounding box center [654, 328] width 468 height 29
type input "***"
click at [473, 415] on input "Fiscal Year *" at bounding box center [654, 410] width 468 height 29
click at [551, 412] on input "Fiscal Year *" at bounding box center [654, 410] width 468 height 29
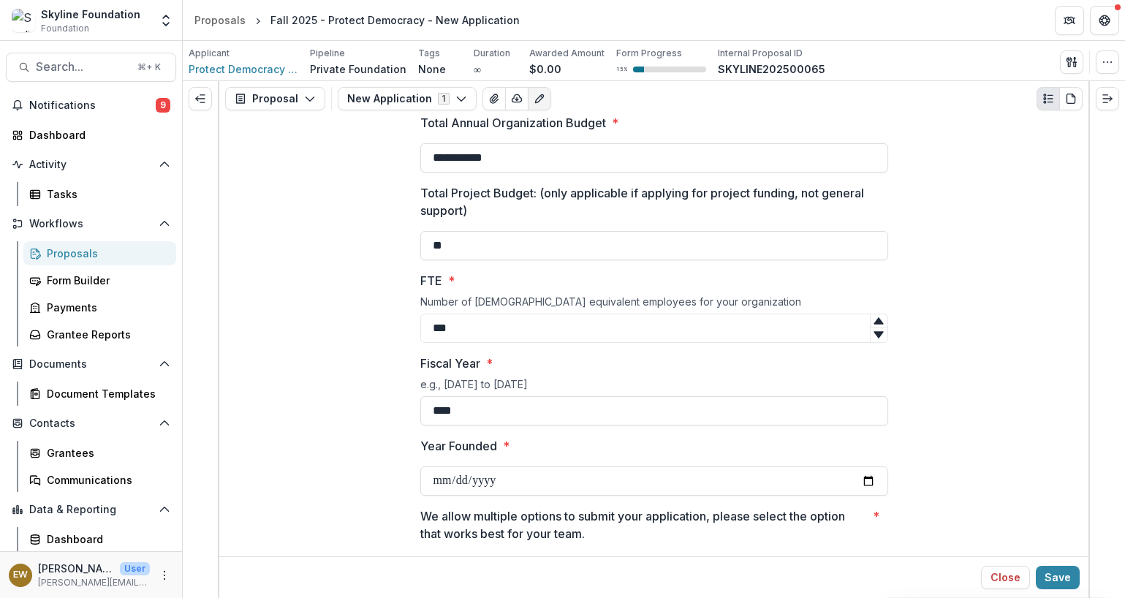
type input "**********"
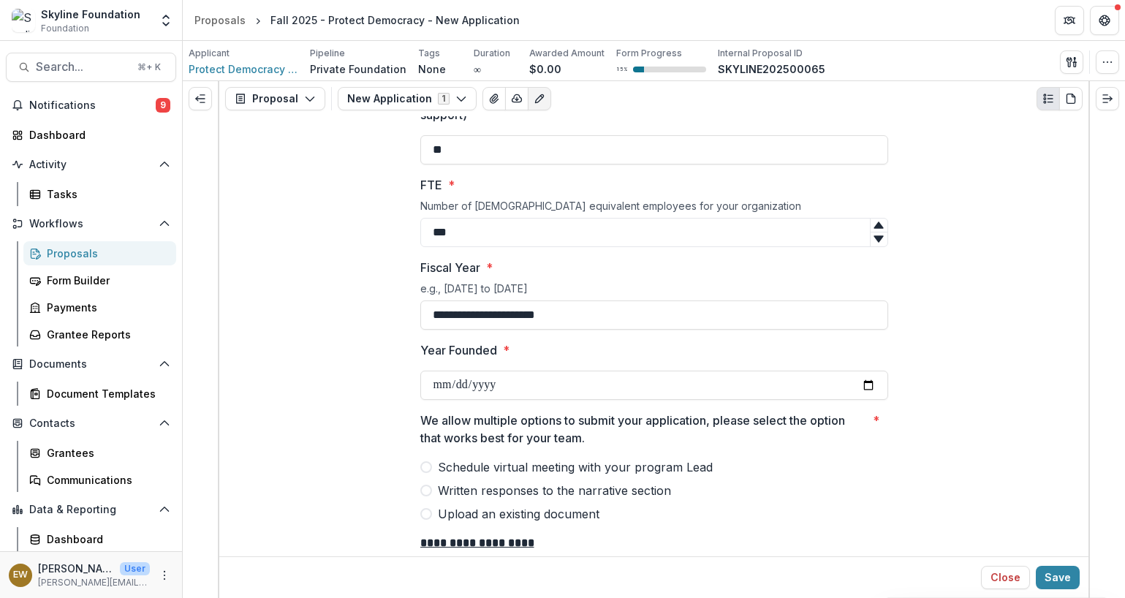
scroll to position [3532, 0]
click at [515, 388] on input "**********" at bounding box center [654, 383] width 468 height 29
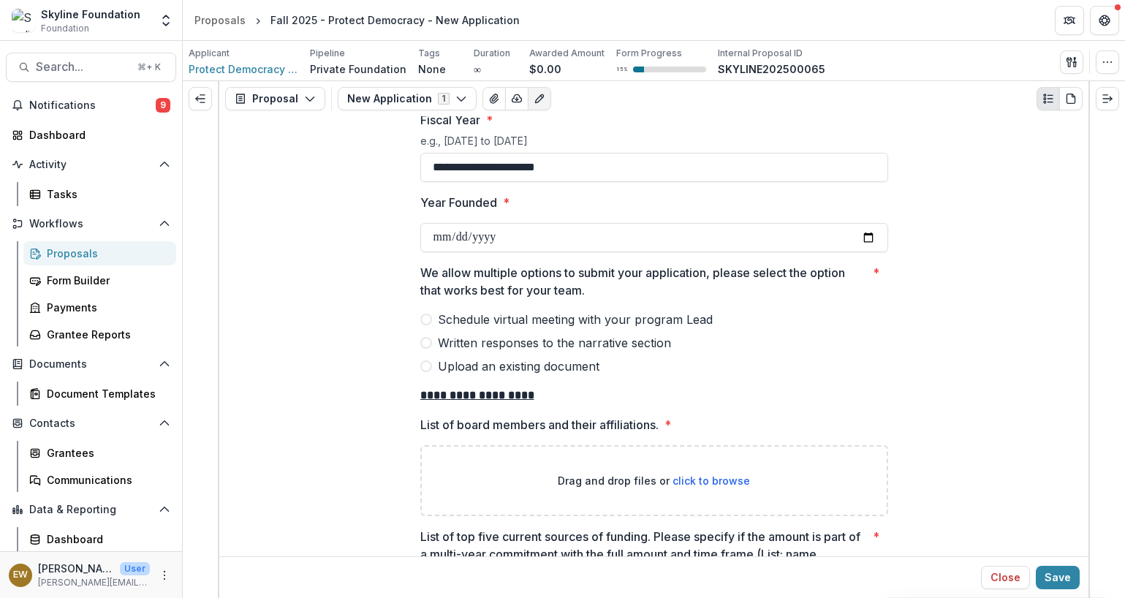
scroll to position [3679, 0]
click at [473, 369] on span "Upload an existing document" at bounding box center [519, 366] width 162 height 18
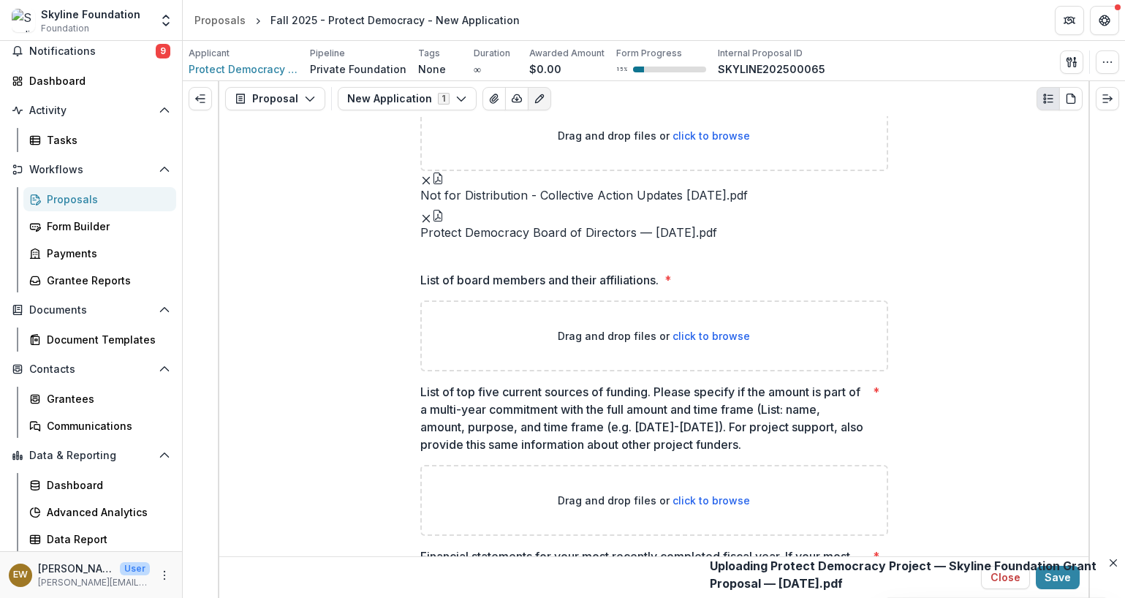
scroll to position [4050, 0]
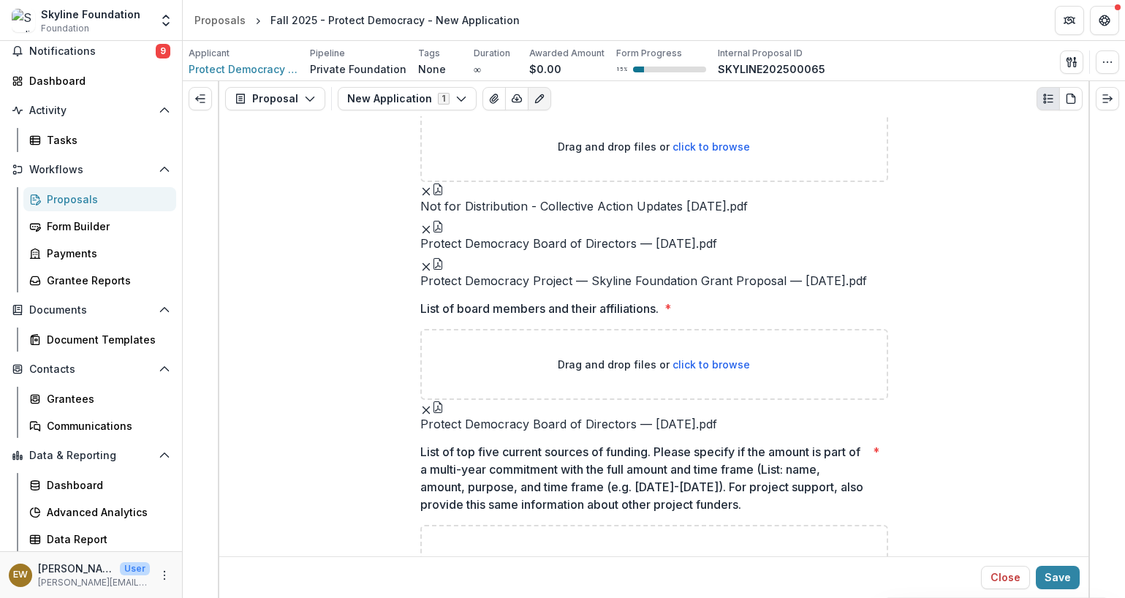
click at [528, 251] on span "Protect Democracy Board of Directors — [DATE].pdf" at bounding box center [568, 244] width 297 height 14
click at [529, 251] on span "Protect Democracy Board of Directors — [DATE].pdf" at bounding box center [568, 244] width 297 height 14
click at [429, 226] on line "Remove File" at bounding box center [426, 229] width 7 height 7
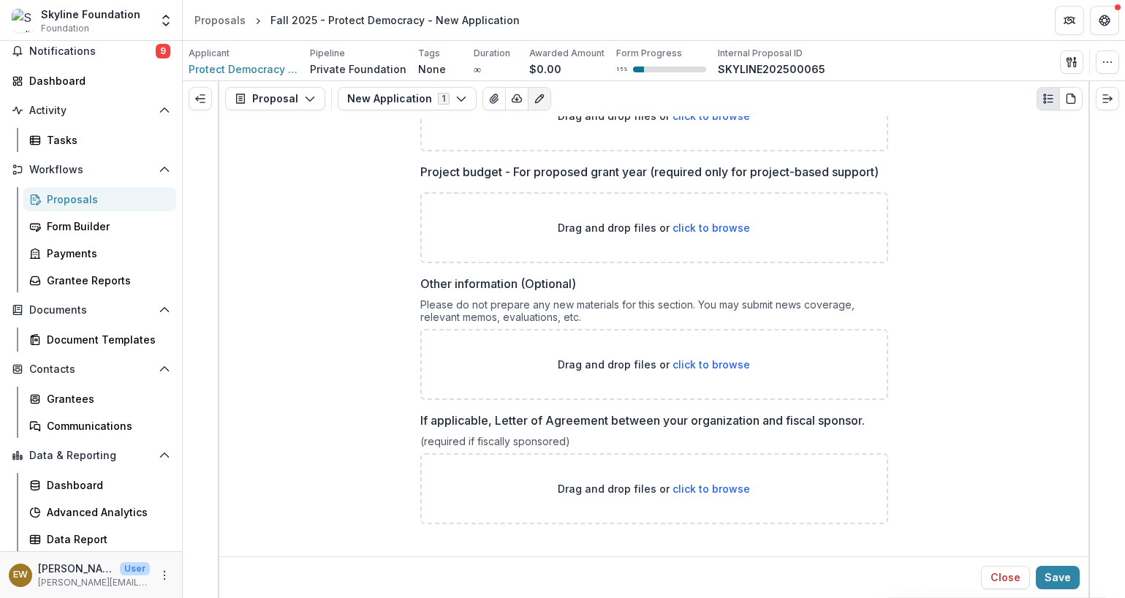
scroll to position [5487, 0]
click at [821, 452] on button "Save" at bounding box center [1058, 577] width 44 height 23
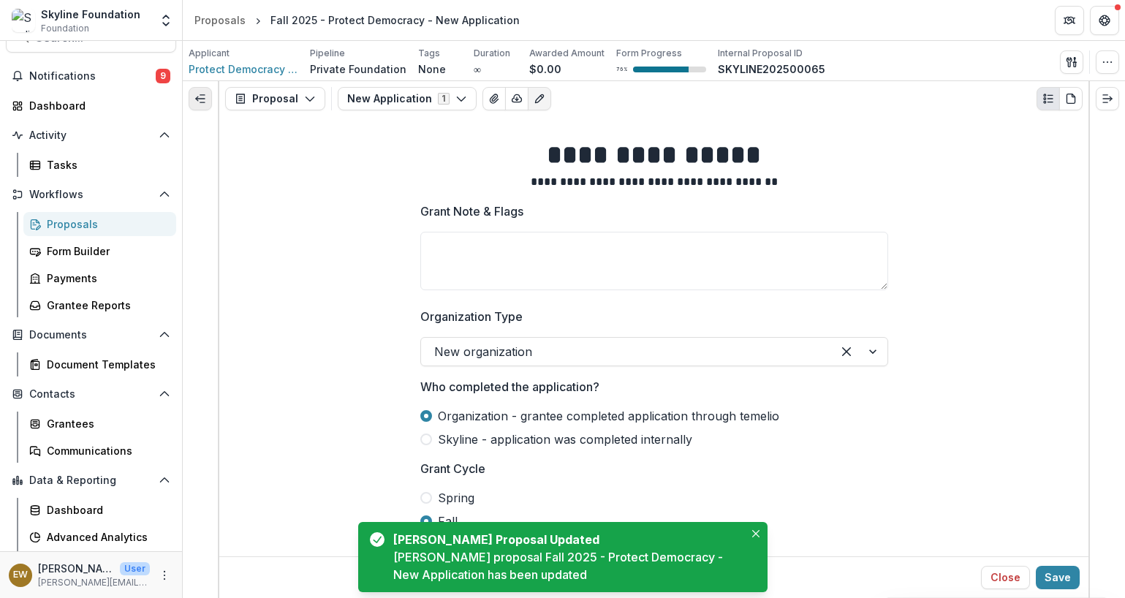
scroll to position [0, 0]
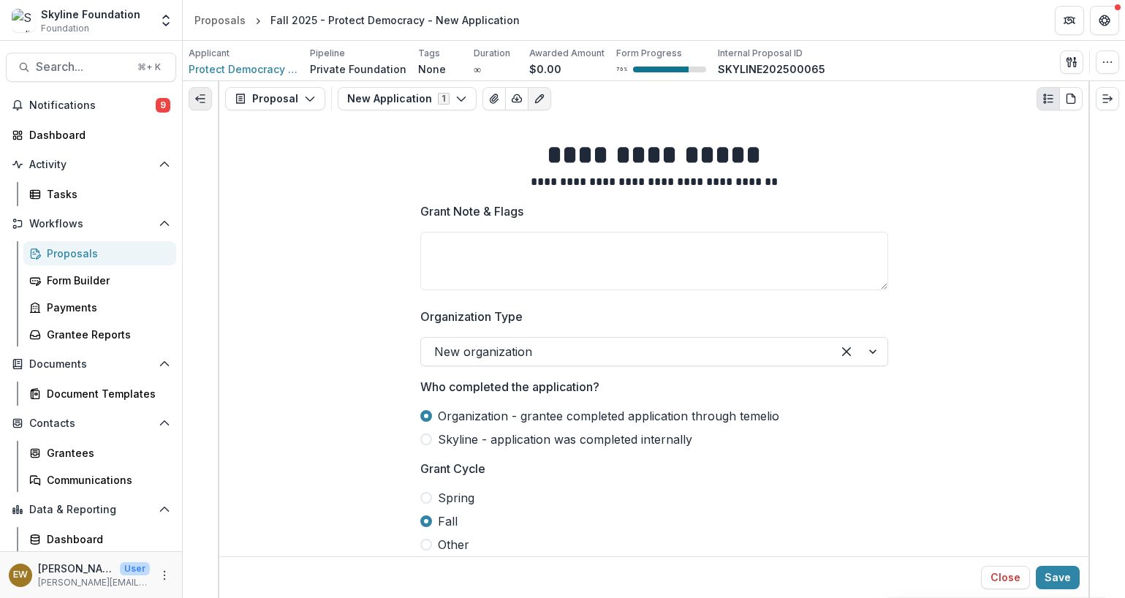
click at [196, 99] on line "Expand left" at bounding box center [200, 99] width 9 height 0
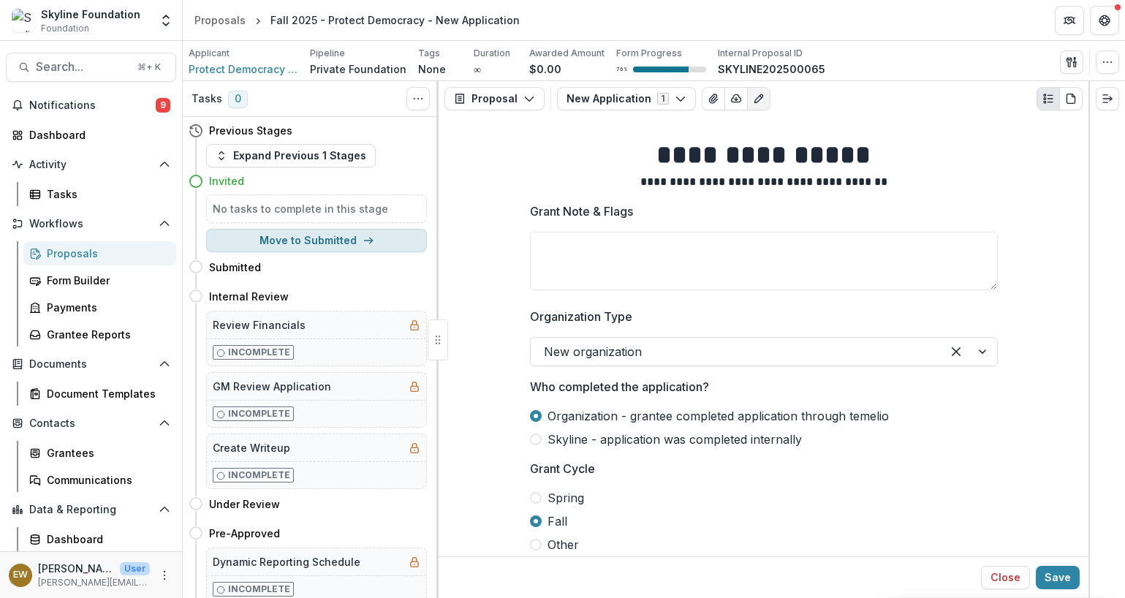
click at [313, 239] on button "Move to Submitted" at bounding box center [316, 240] width 221 height 23
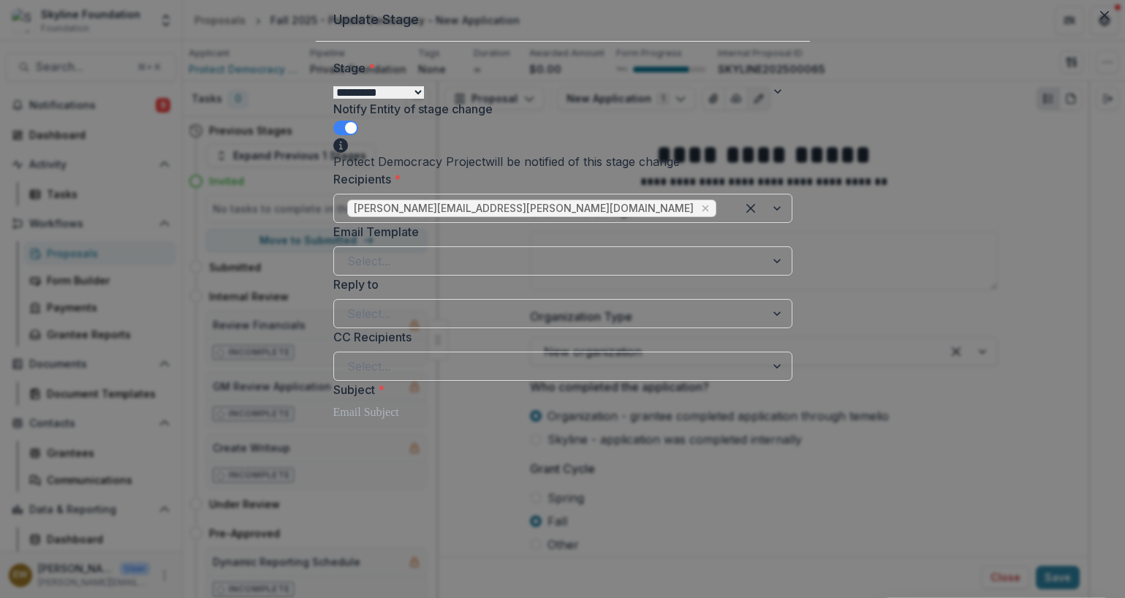
scroll to position [3, 0]
click at [424, 98] on select "**********" at bounding box center [378, 92] width 91 height 12
select select "**********"
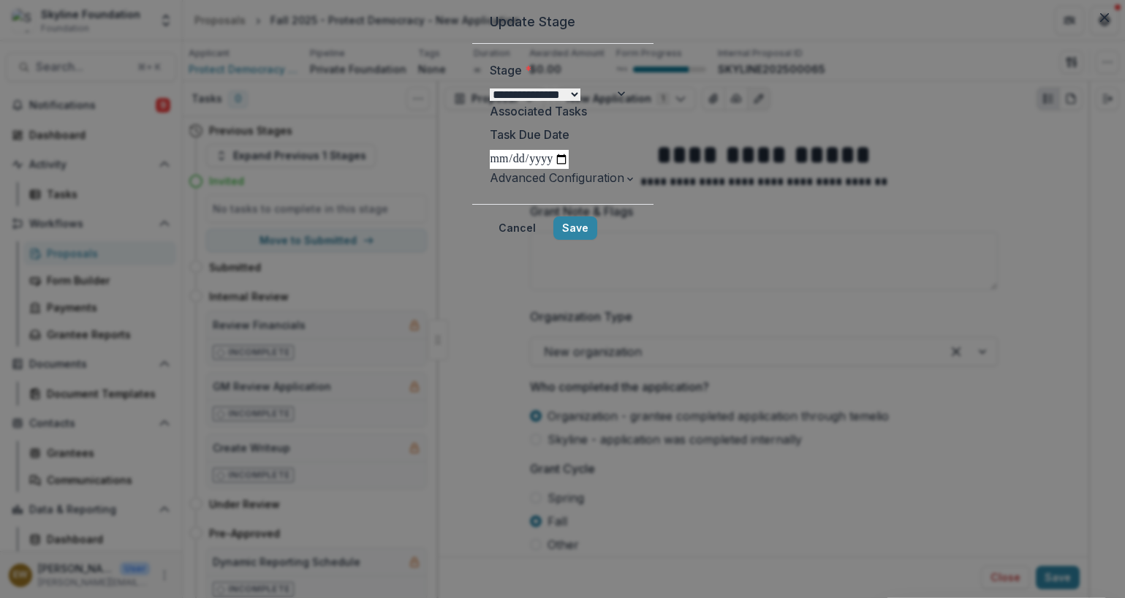
scroll to position [0, 0]
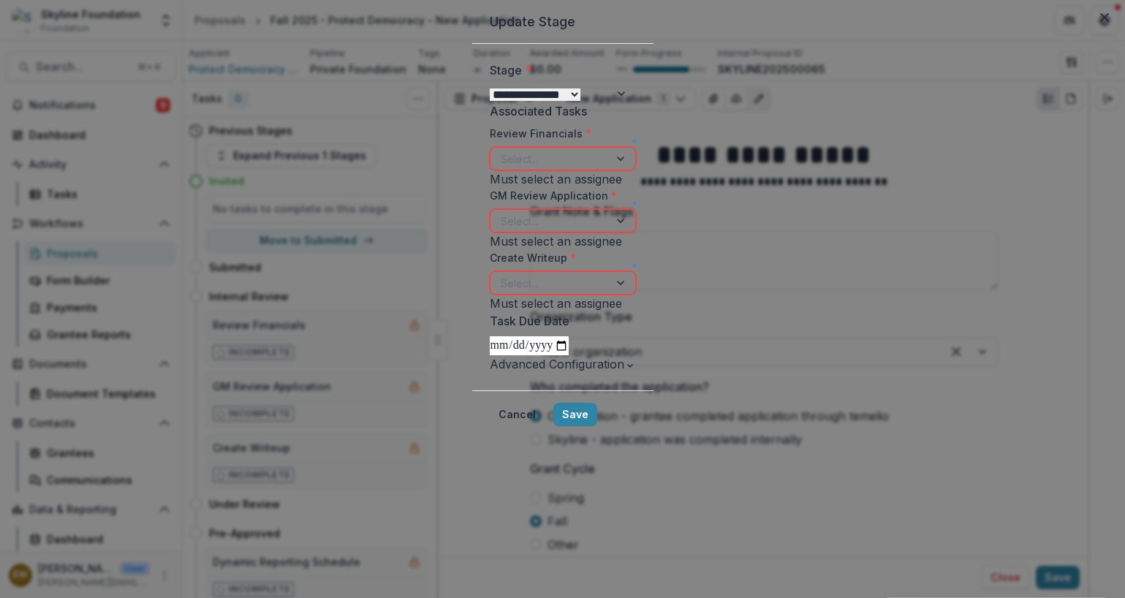
click at [526, 188] on div "Review Financials * Select... Must select an assignee" at bounding box center [563, 157] width 146 height 62
click at [523, 168] on div at bounding box center [550, 159] width 98 height 18
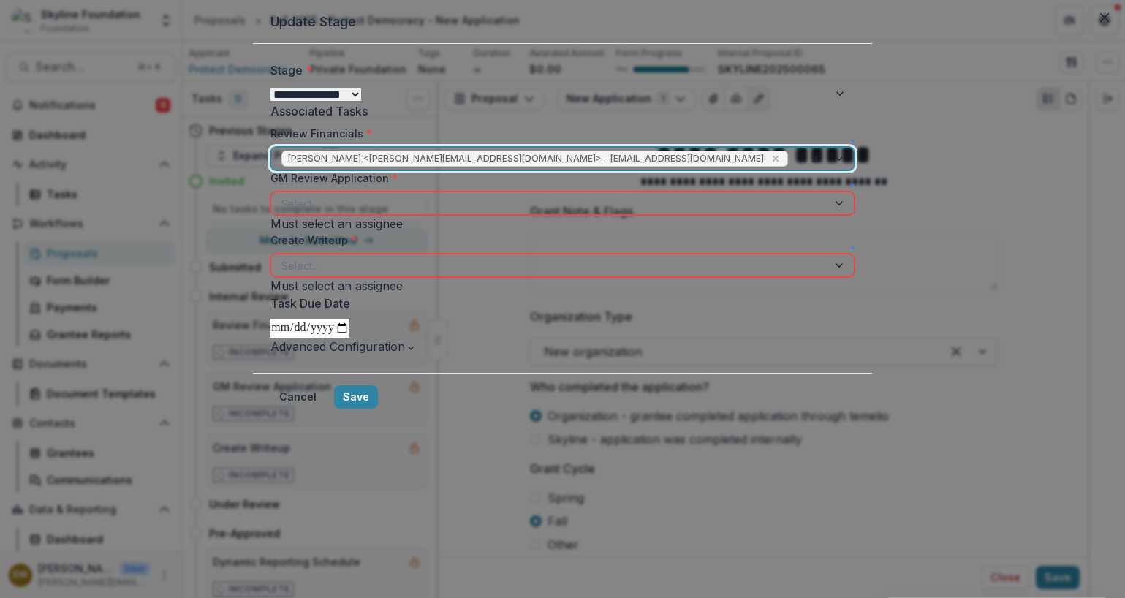
click at [465, 192] on div "GM Review Application *" at bounding box center [563, 180] width 584 height 21
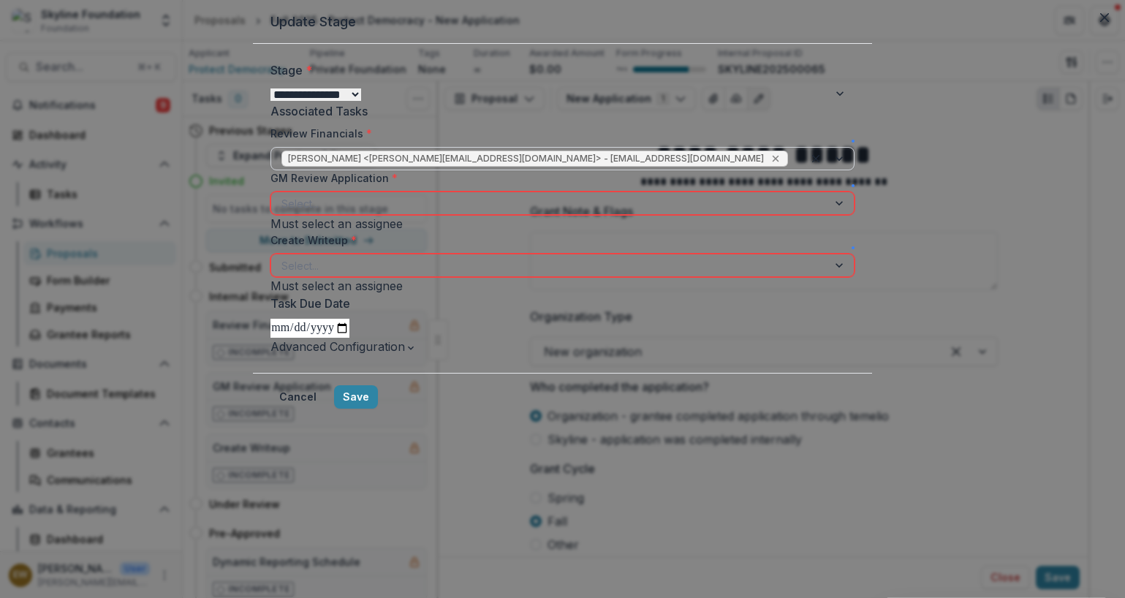
click at [773, 162] on icon "Remove Rose Brookhouse <rose@skylinefoundation.org> - rose@skylinefoundation.org" at bounding box center [776, 159] width 7 height 7
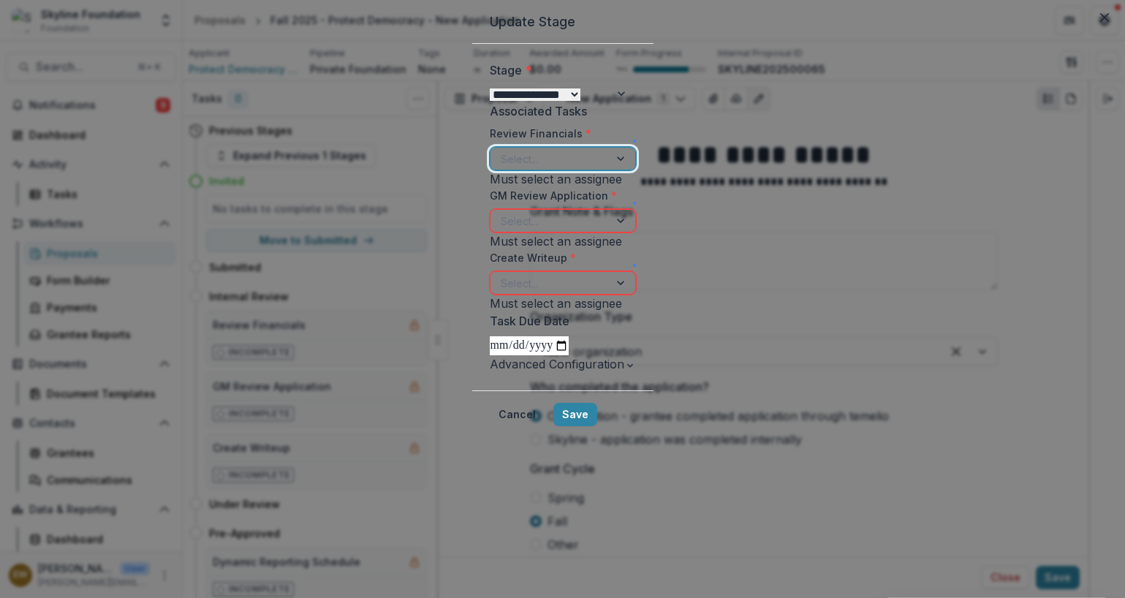
click at [599, 168] on div at bounding box center [550, 159] width 98 height 18
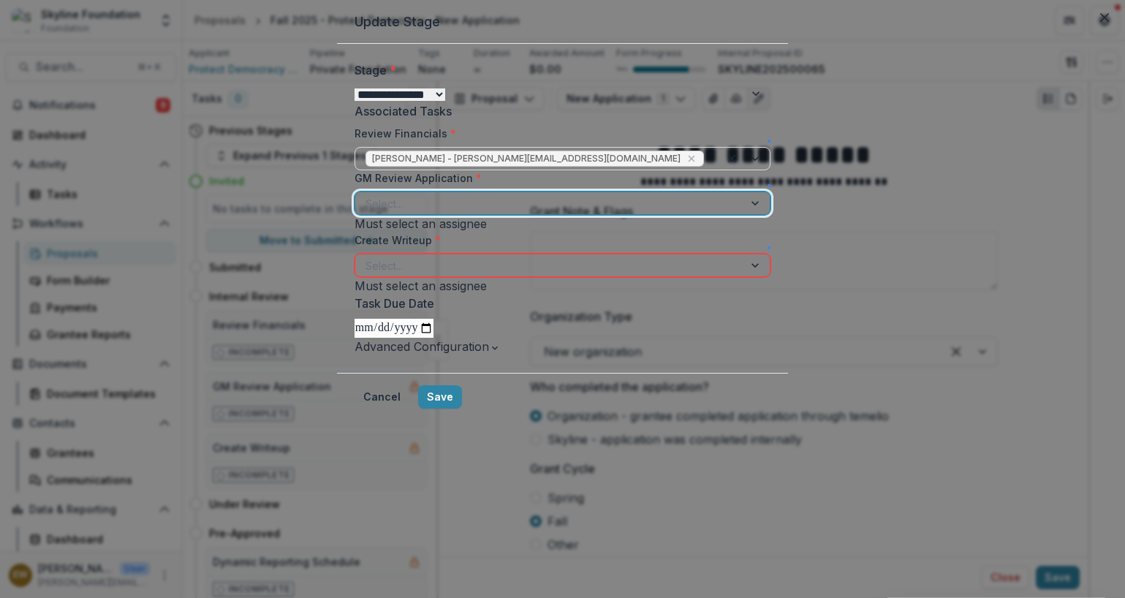
click at [423, 213] on div at bounding box center [550, 203] width 368 height 18
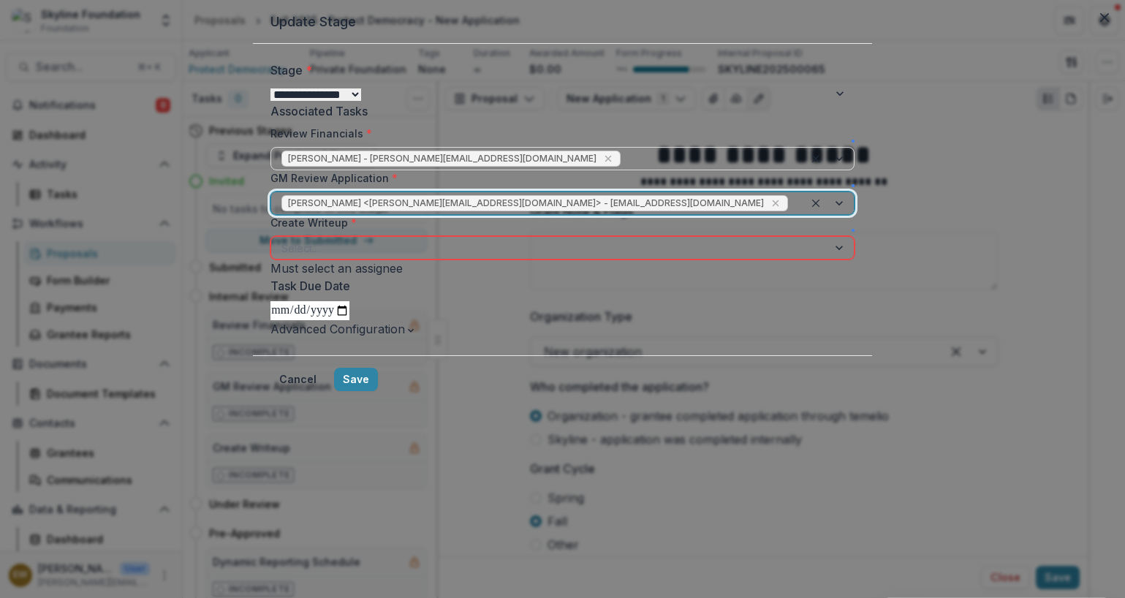
click at [421, 257] on div at bounding box center [549, 248] width 536 height 18
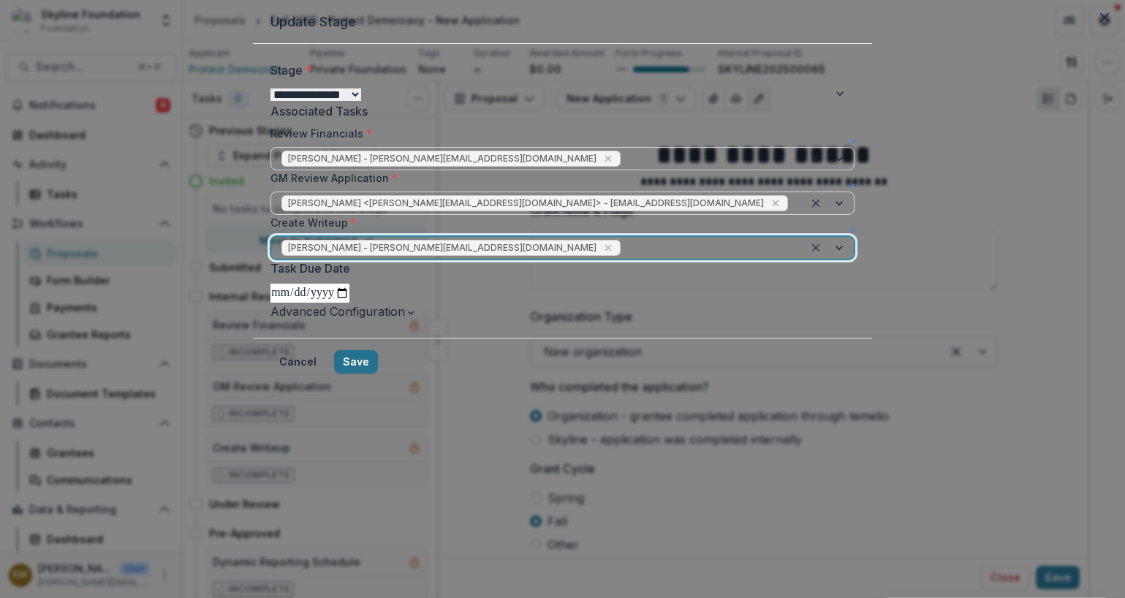
click at [378, 374] on button "Save" at bounding box center [356, 361] width 44 height 23
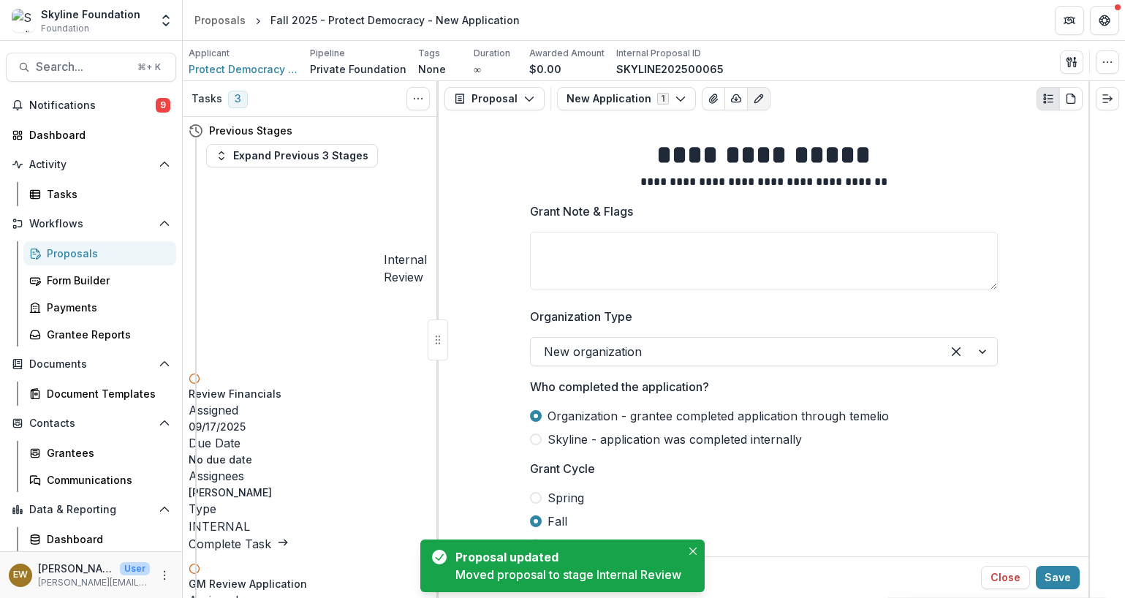
click at [75, 254] on div "Proposals" at bounding box center [106, 253] width 118 height 15
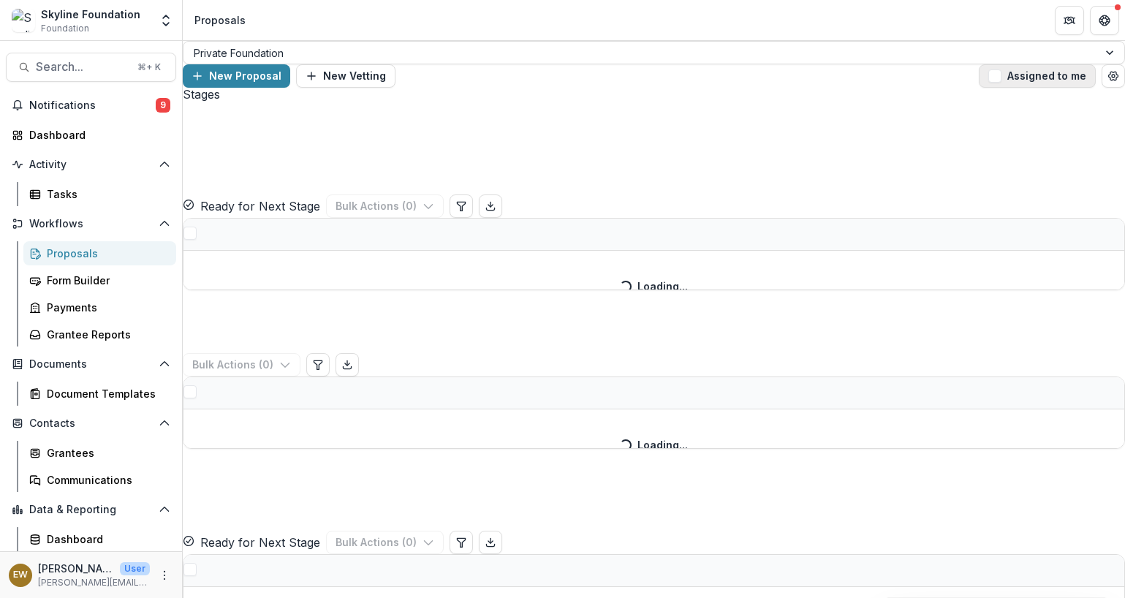
click at [821, 70] on button "Assigned to me" at bounding box center [1037, 75] width 117 height 23
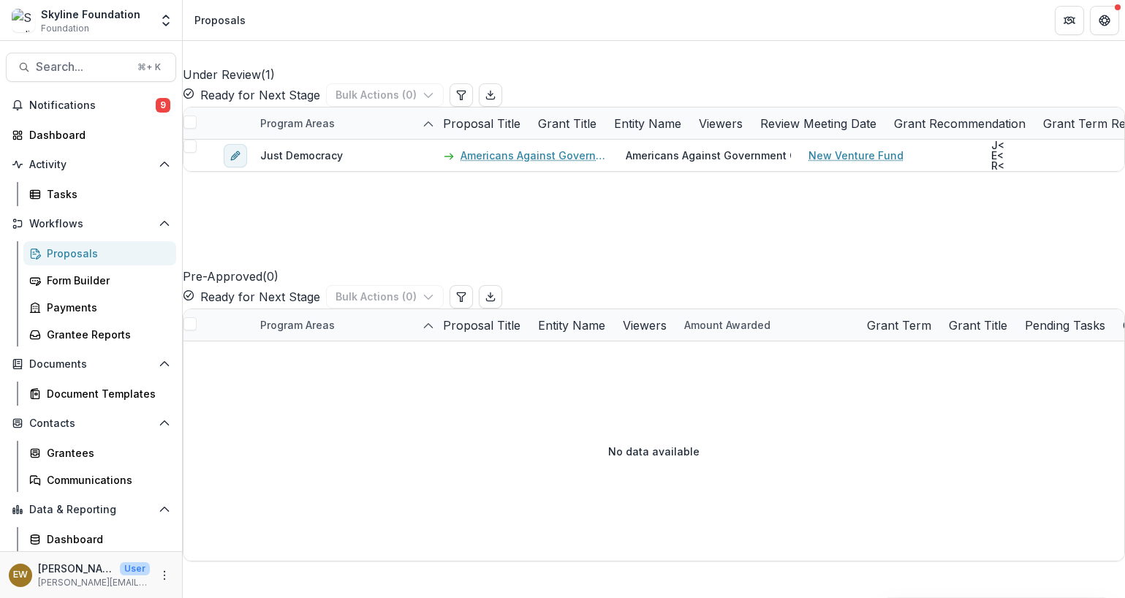
scroll to position [586, 0]
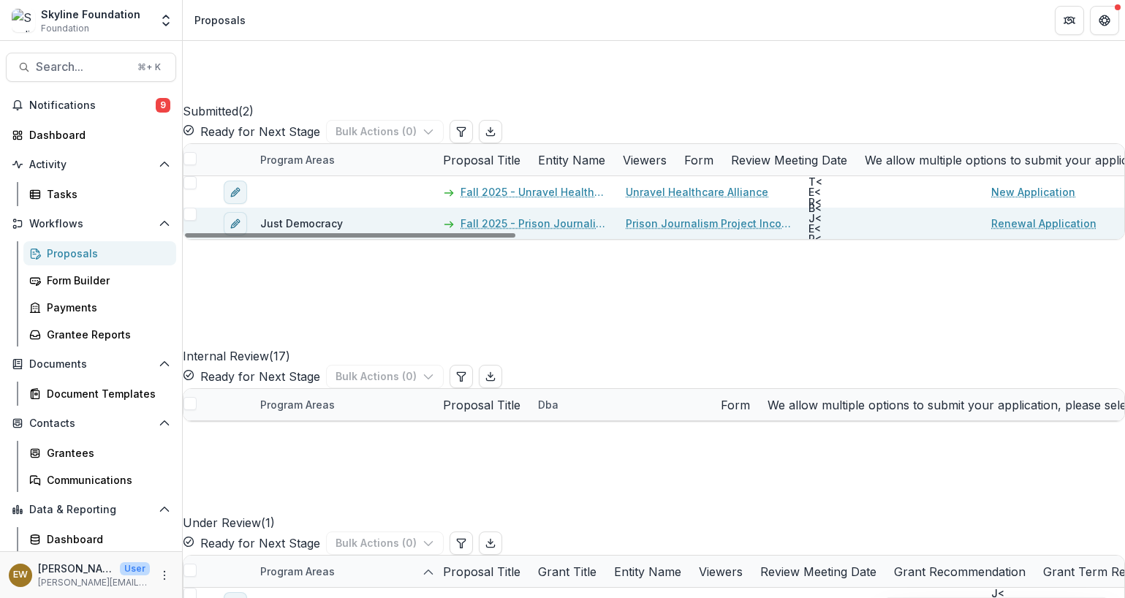
click at [570, 231] on link "Fall 2025 - Prison Journalism Project - Renewal Application" at bounding box center [535, 223] width 148 height 15
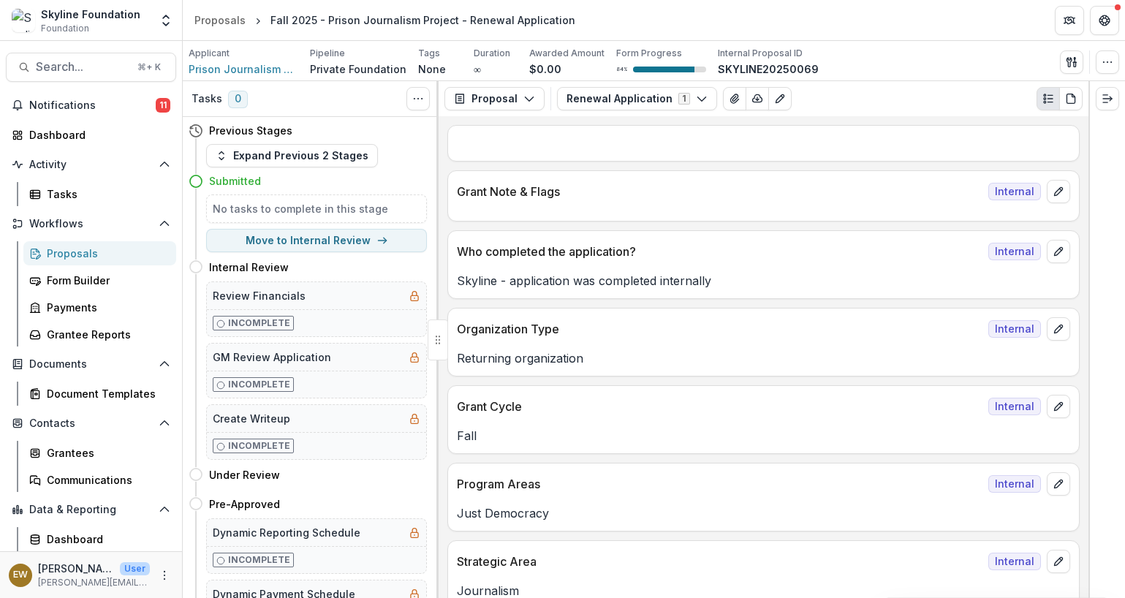
drag, startPoint x: 325, startPoint y: 234, endPoint x: 608, endPoint y: 276, distance: 286.7
click at [606, 274] on div "Tasks 0 Show Cancelled Tasks Previous Stages Expand Previous 2 Stages Submitted…" at bounding box center [654, 339] width 942 height 517
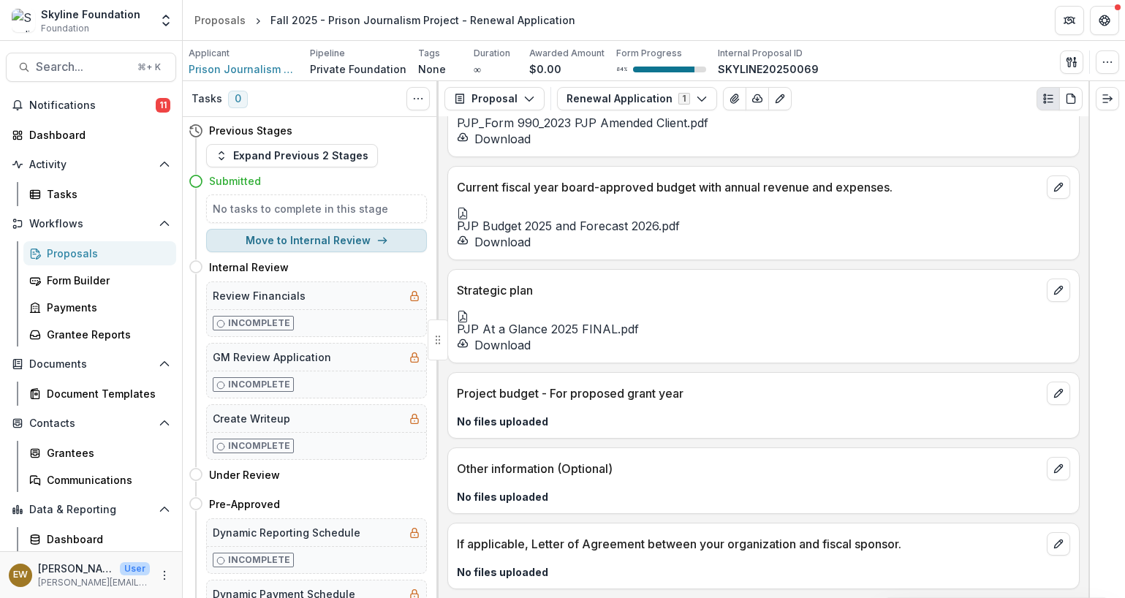
click at [322, 243] on button "Move to Internal Review" at bounding box center [316, 240] width 221 height 23
select select "**********"
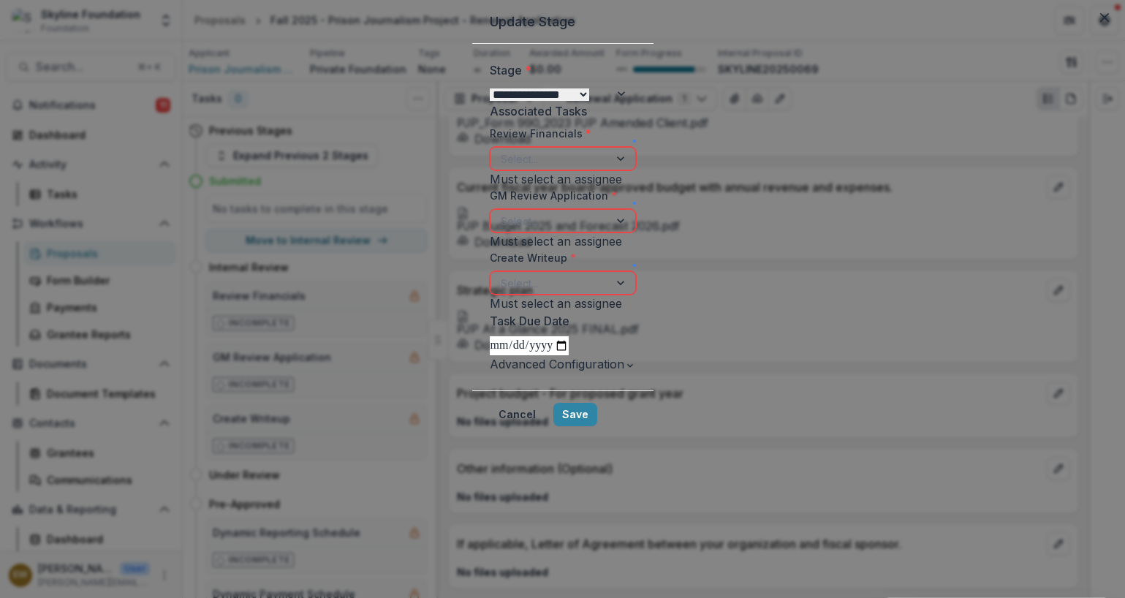
click at [501, 168] on div at bounding box center [550, 159] width 98 height 18
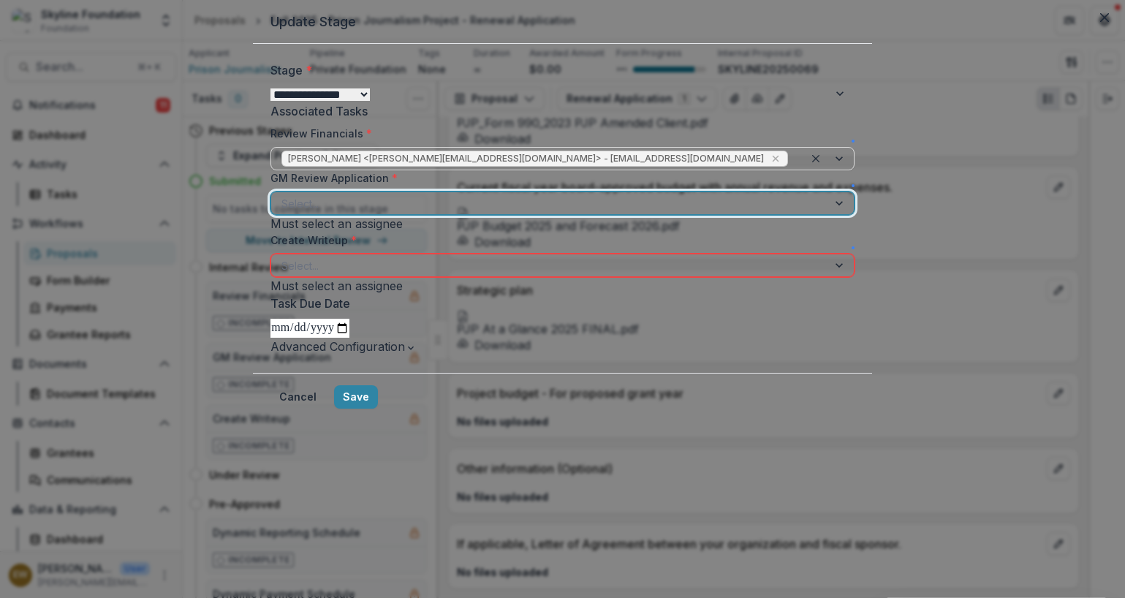
click at [496, 213] on div at bounding box center [549, 203] width 536 height 18
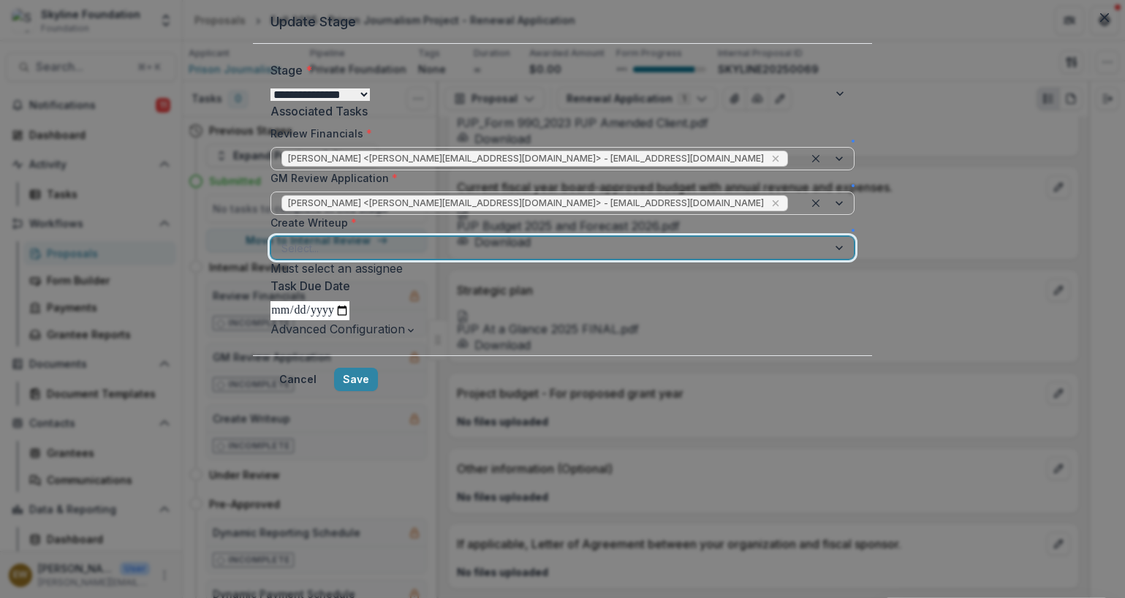
click at [437, 257] on div at bounding box center [549, 248] width 536 height 18
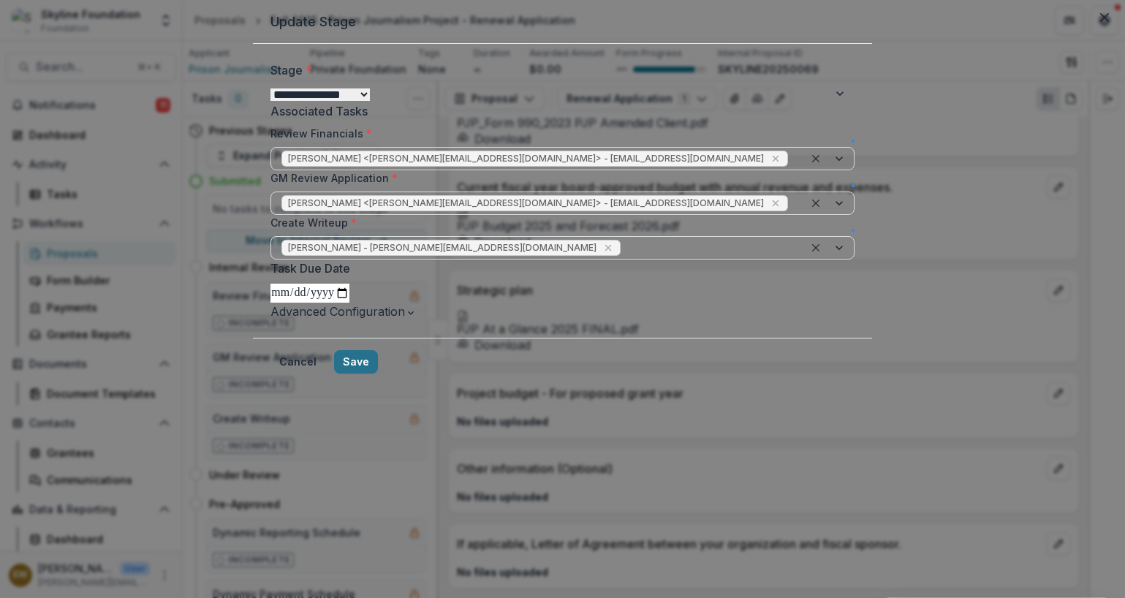
click at [378, 374] on button "Save" at bounding box center [356, 361] width 44 height 23
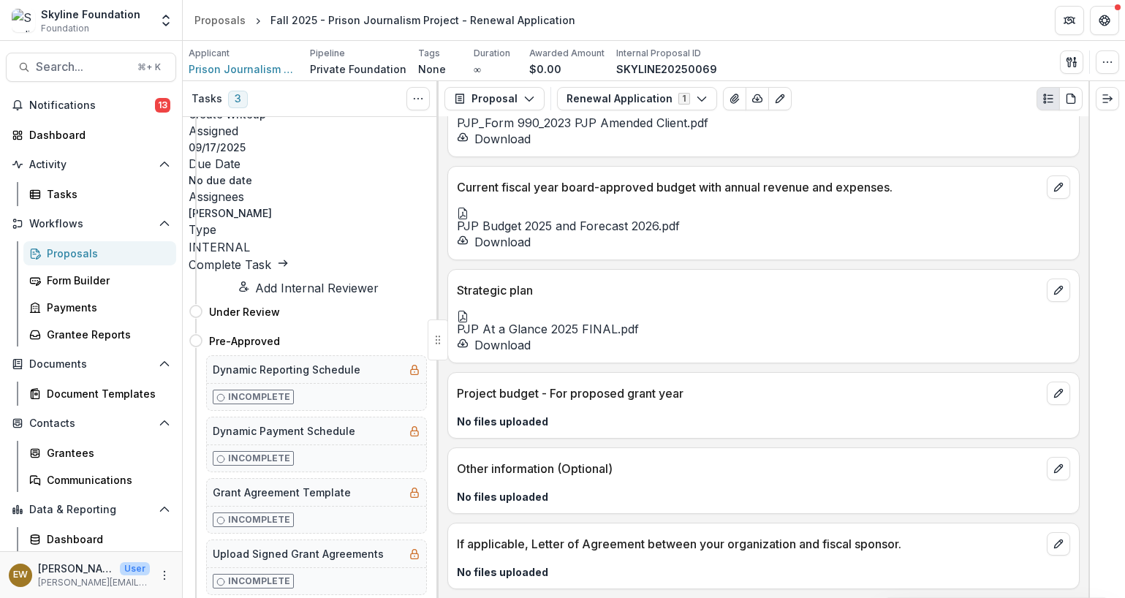
scroll to position [662, 0]
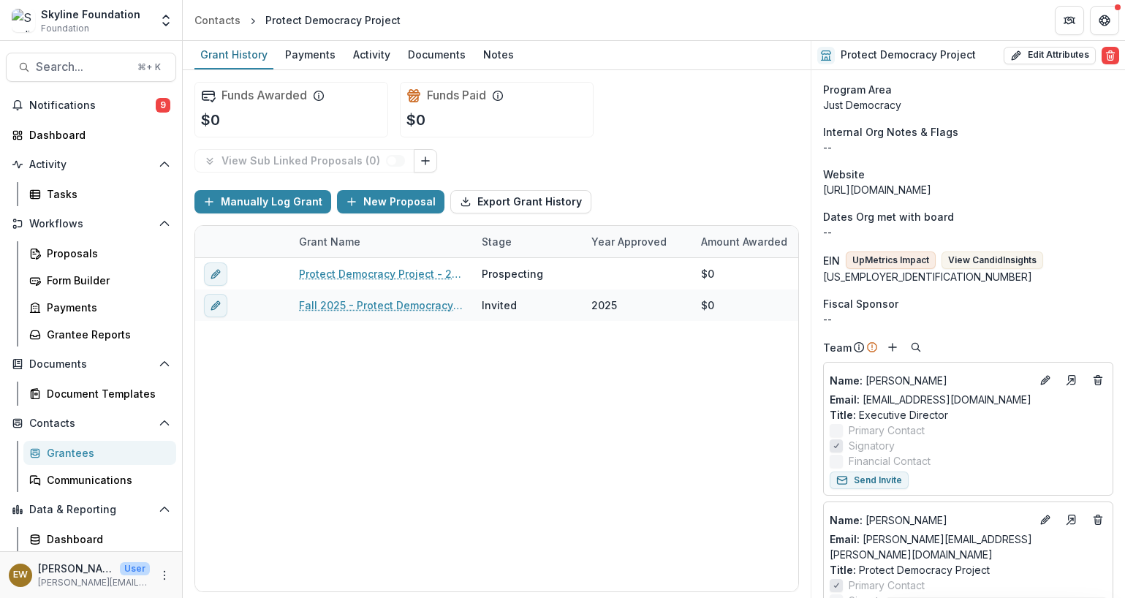
scroll to position [197, 0]
